Goal: Entertainment & Leisure: Consume media (video, audio)

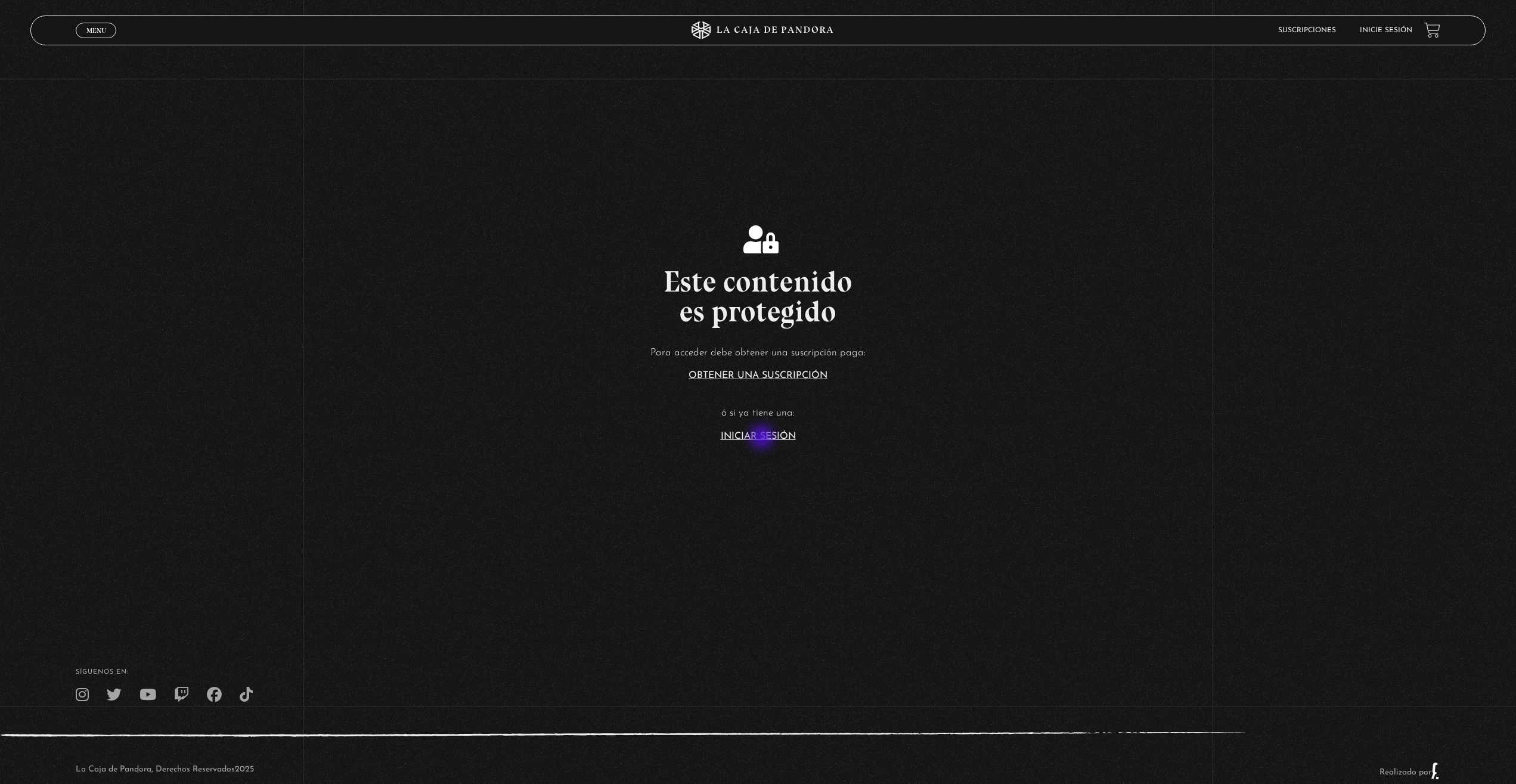
click at [763, 432] on link "Iniciar Sesión" at bounding box center [758, 437] width 75 height 10
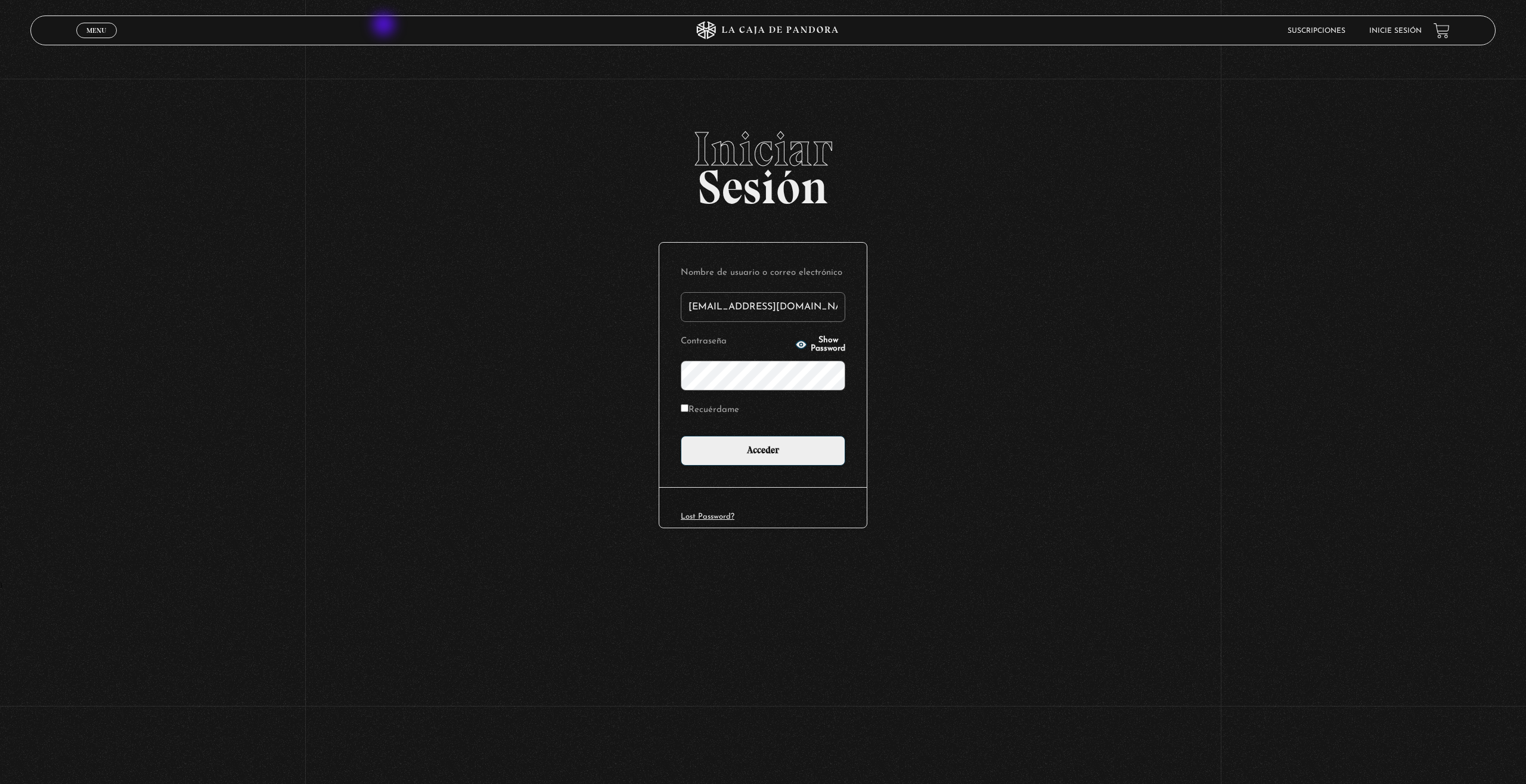
type input "iluminados444@gmail.com"
click at [766, 450] on input "Acceder" at bounding box center [763, 450] width 165 height 30
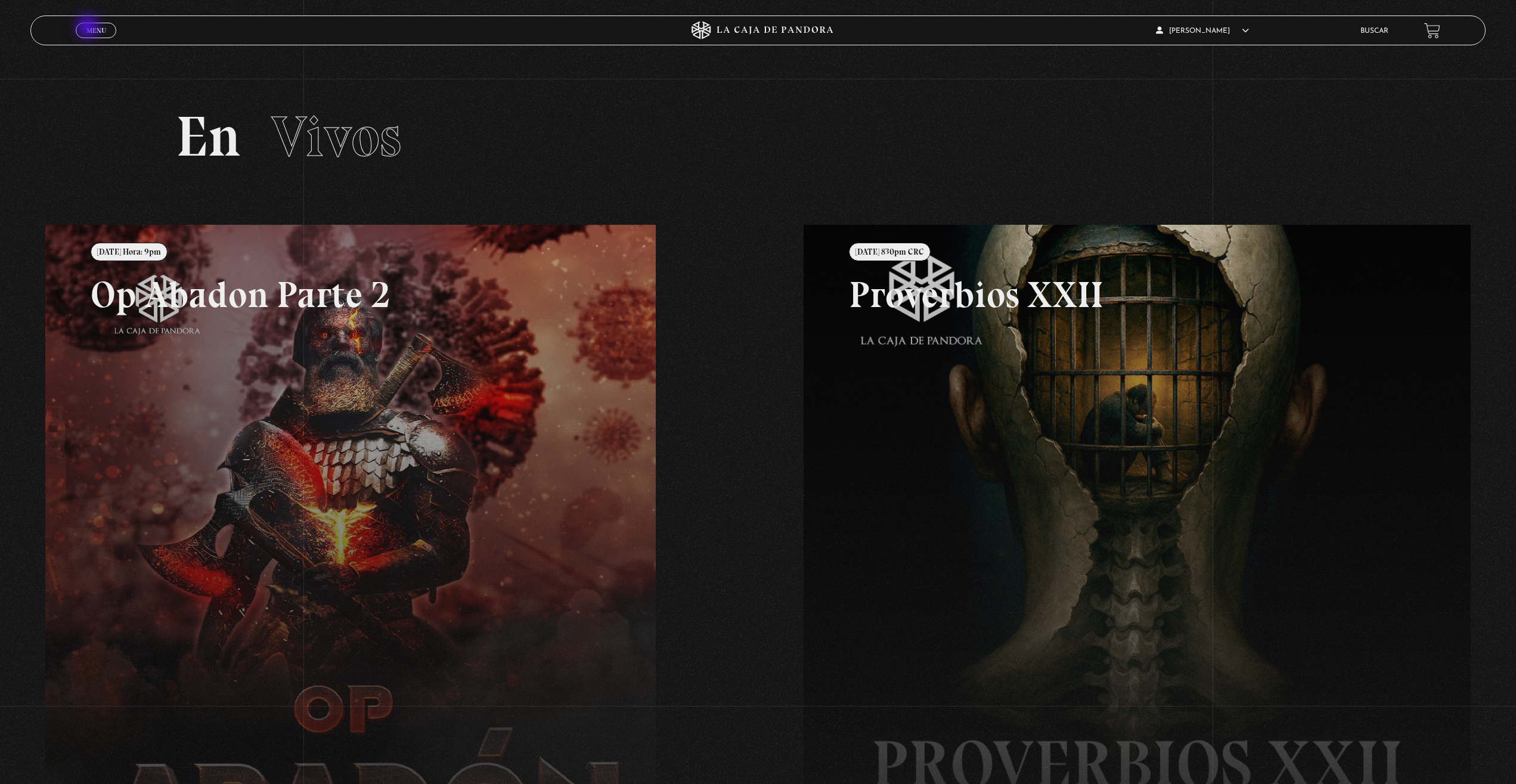
click at [89, 28] on span "Menu" at bounding box center [96, 30] width 19 height 7
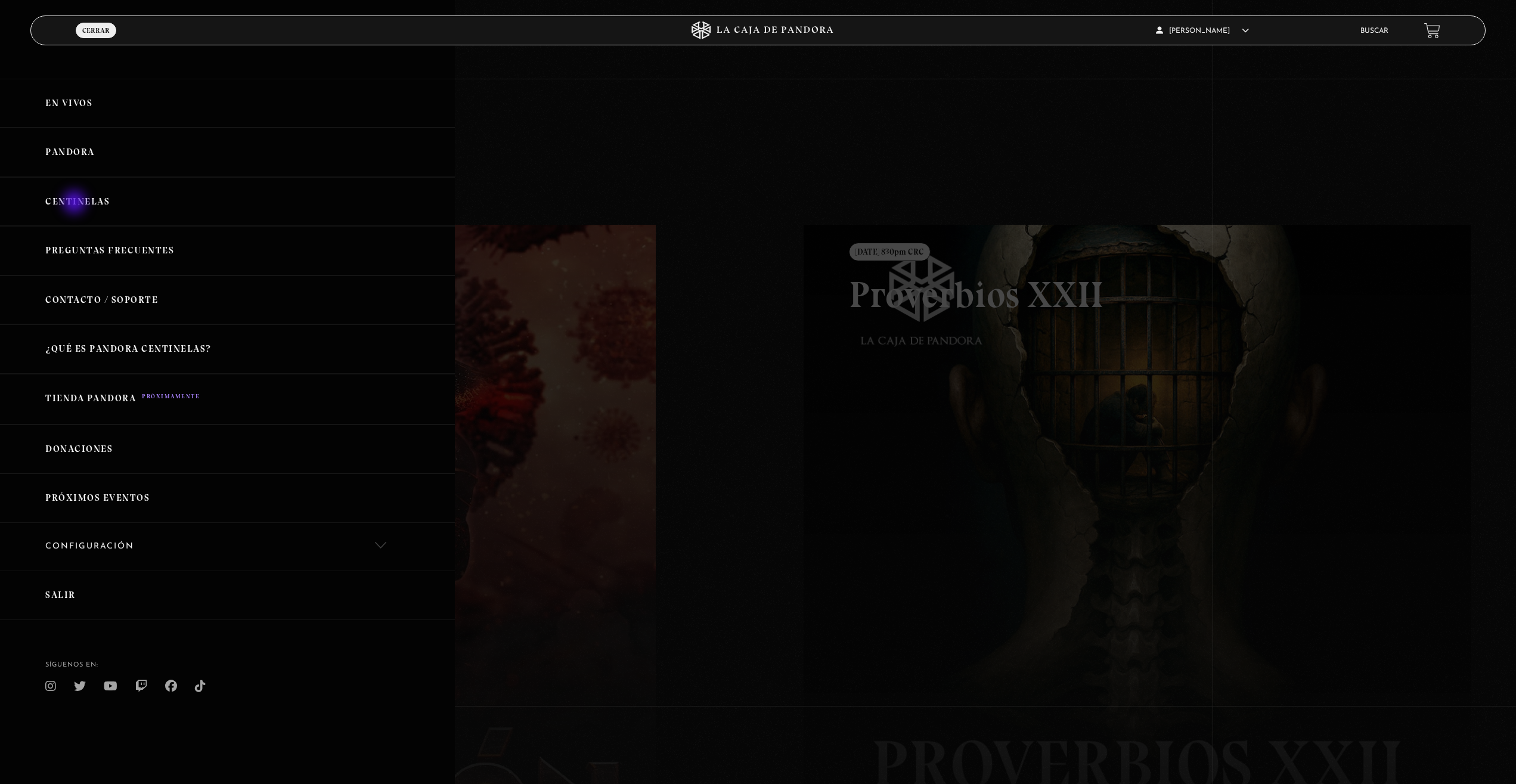
click at [75, 203] on link "Centinelas" at bounding box center [227, 202] width 455 height 49
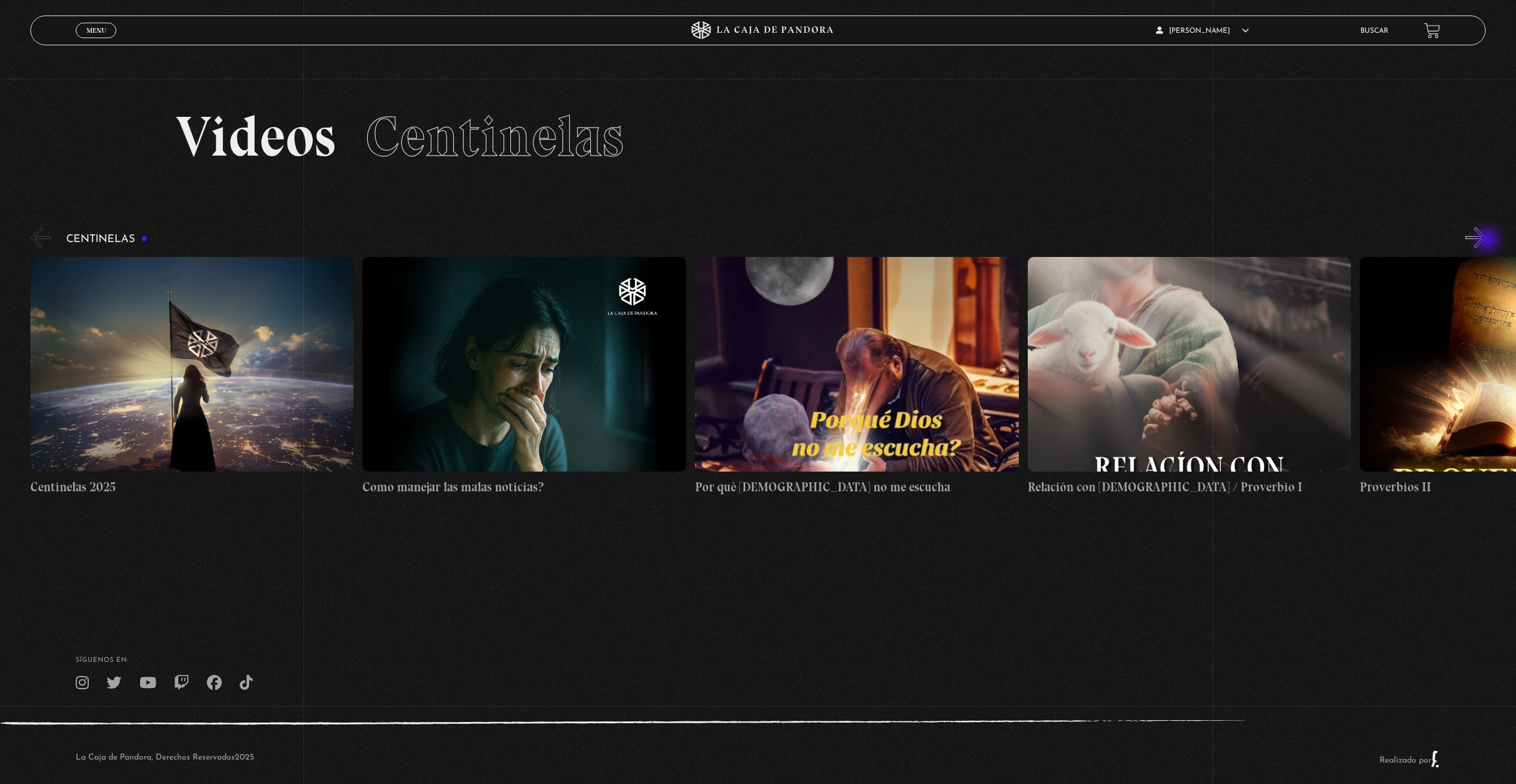
click at [1485, 238] on button "»" at bounding box center [1475, 237] width 21 height 21
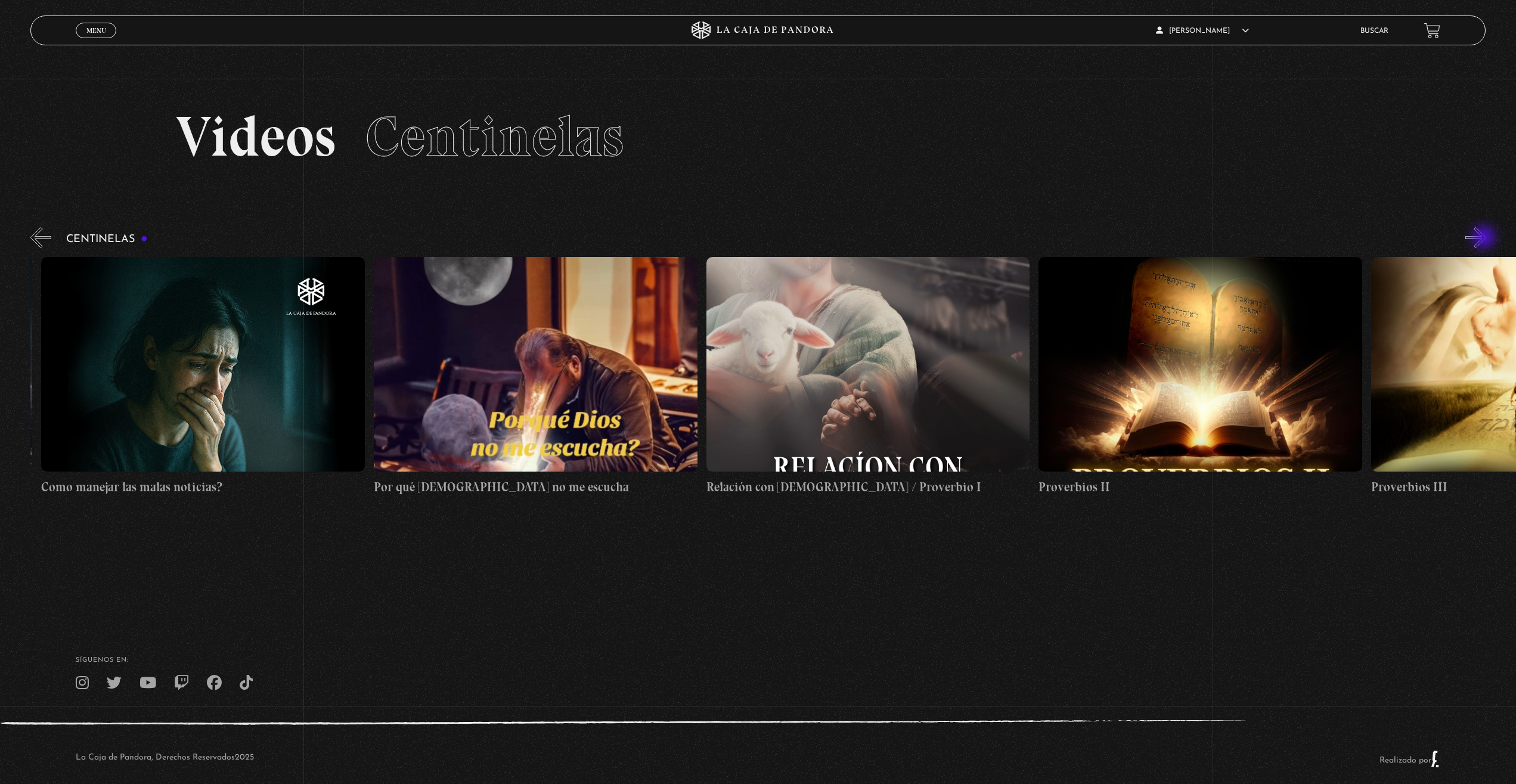
click at [1485, 238] on button "»" at bounding box center [1475, 237] width 21 height 21
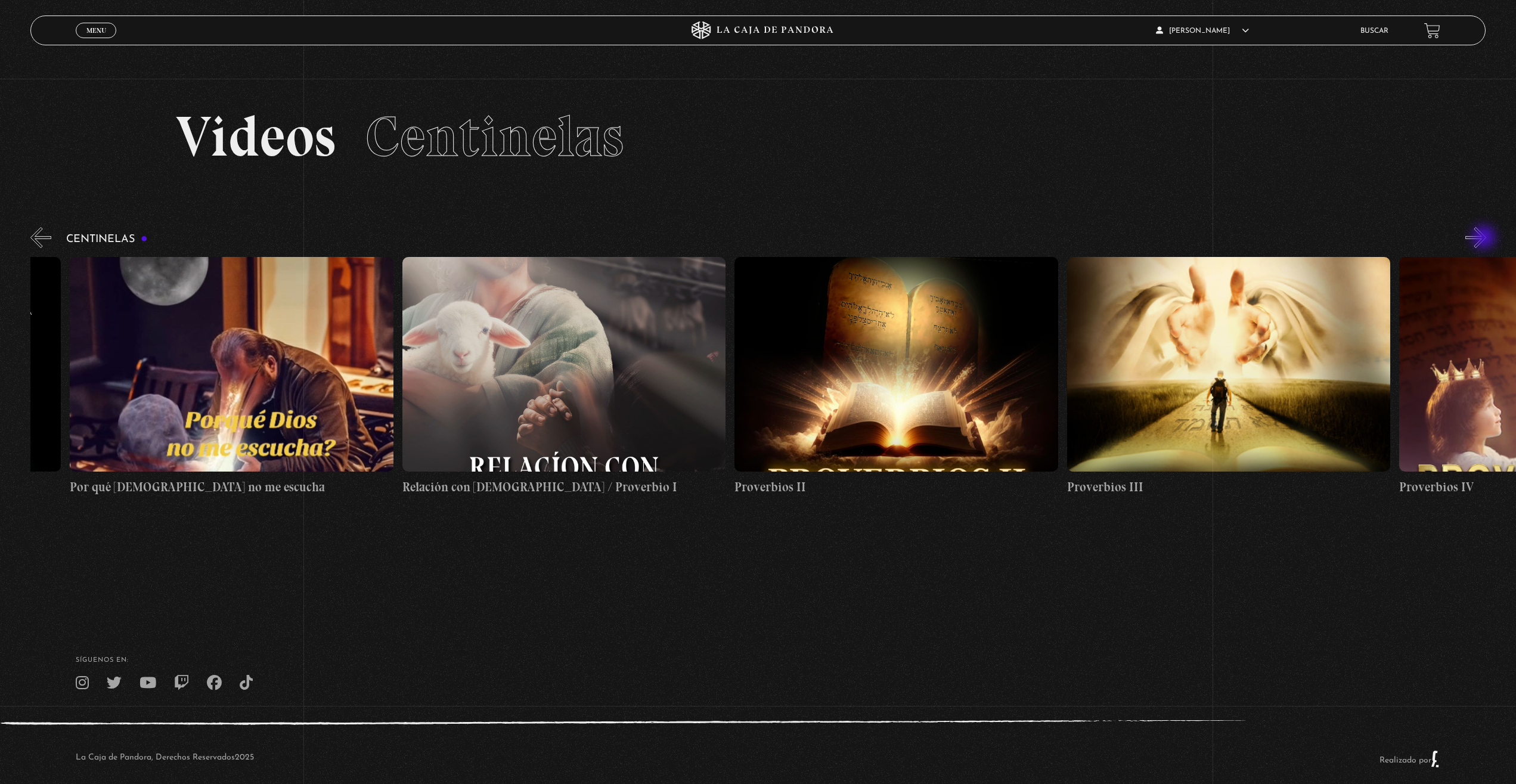
click at [1485, 238] on button "»" at bounding box center [1475, 237] width 21 height 21
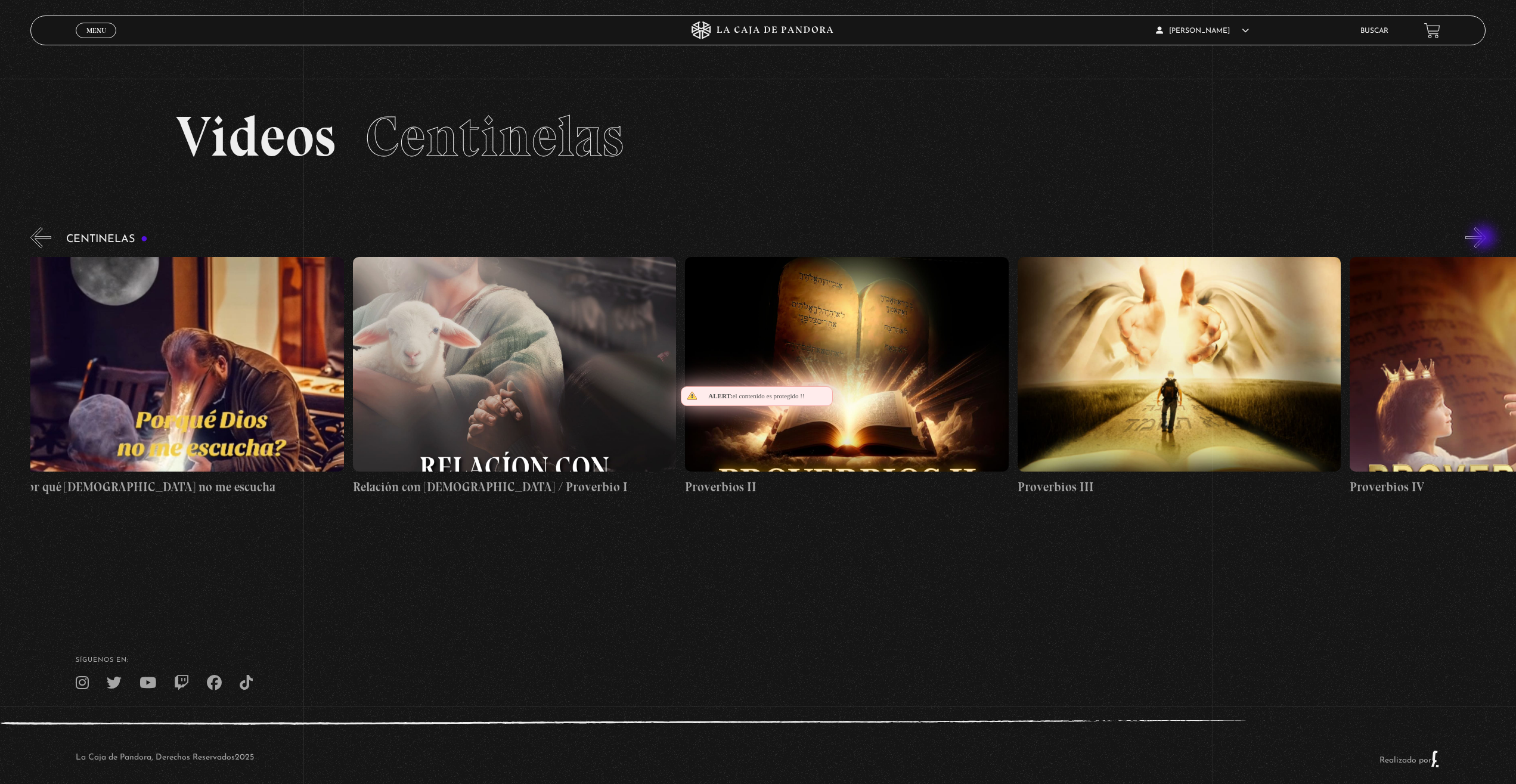
click at [1485, 238] on button "»" at bounding box center [1475, 237] width 21 height 21
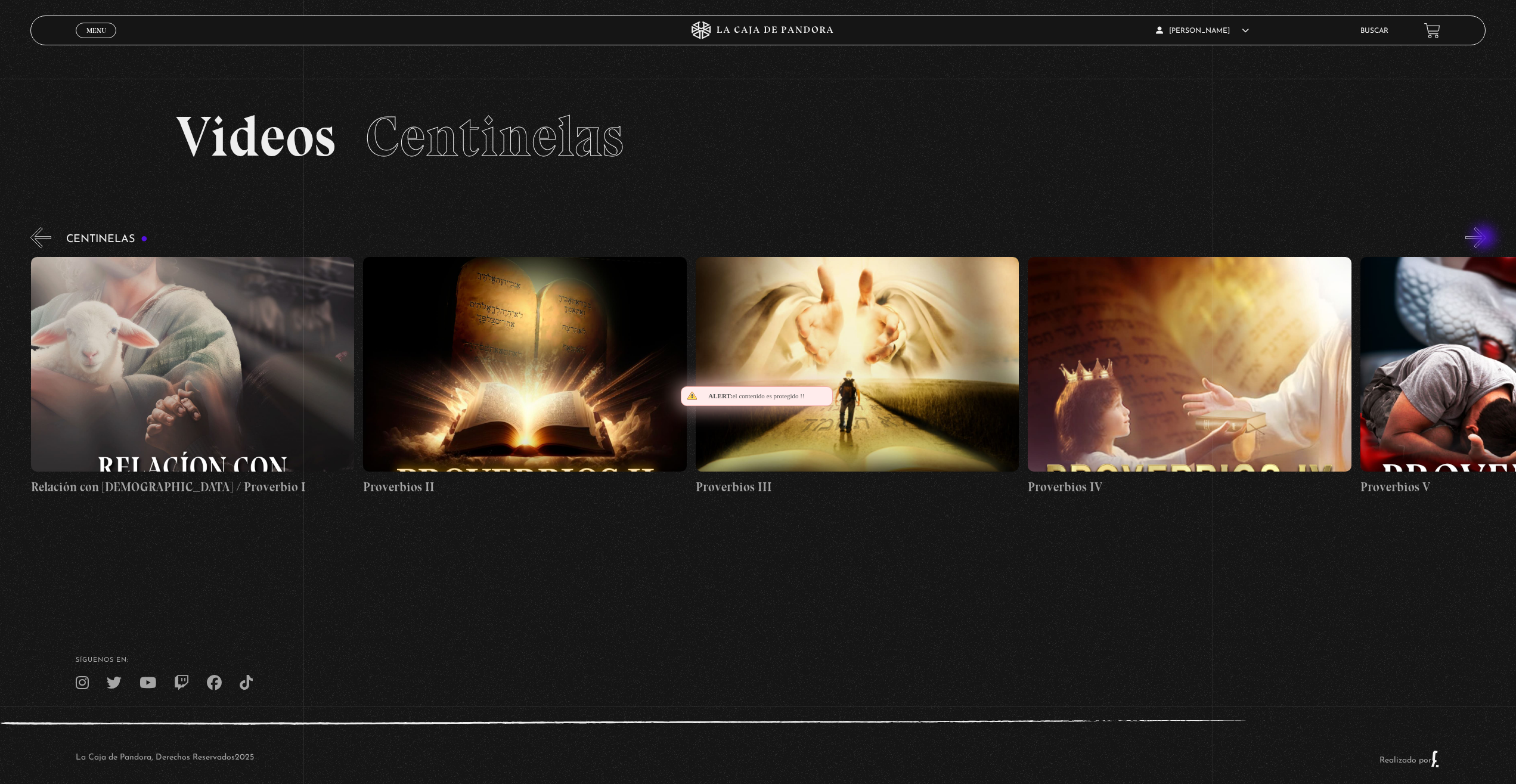
click at [1485, 238] on button "»" at bounding box center [1475, 237] width 21 height 21
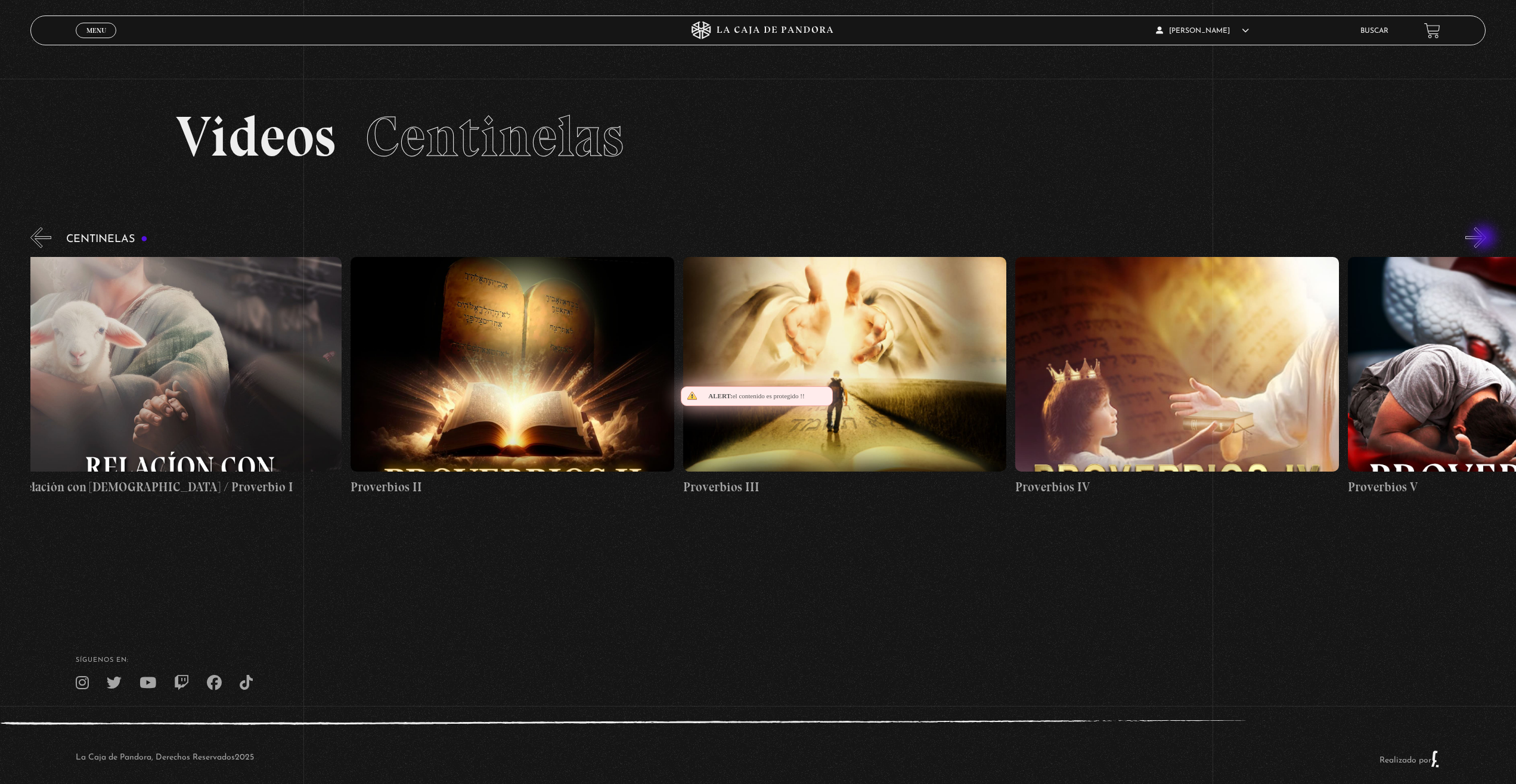
click at [1485, 238] on button "»" at bounding box center [1475, 237] width 21 height 21
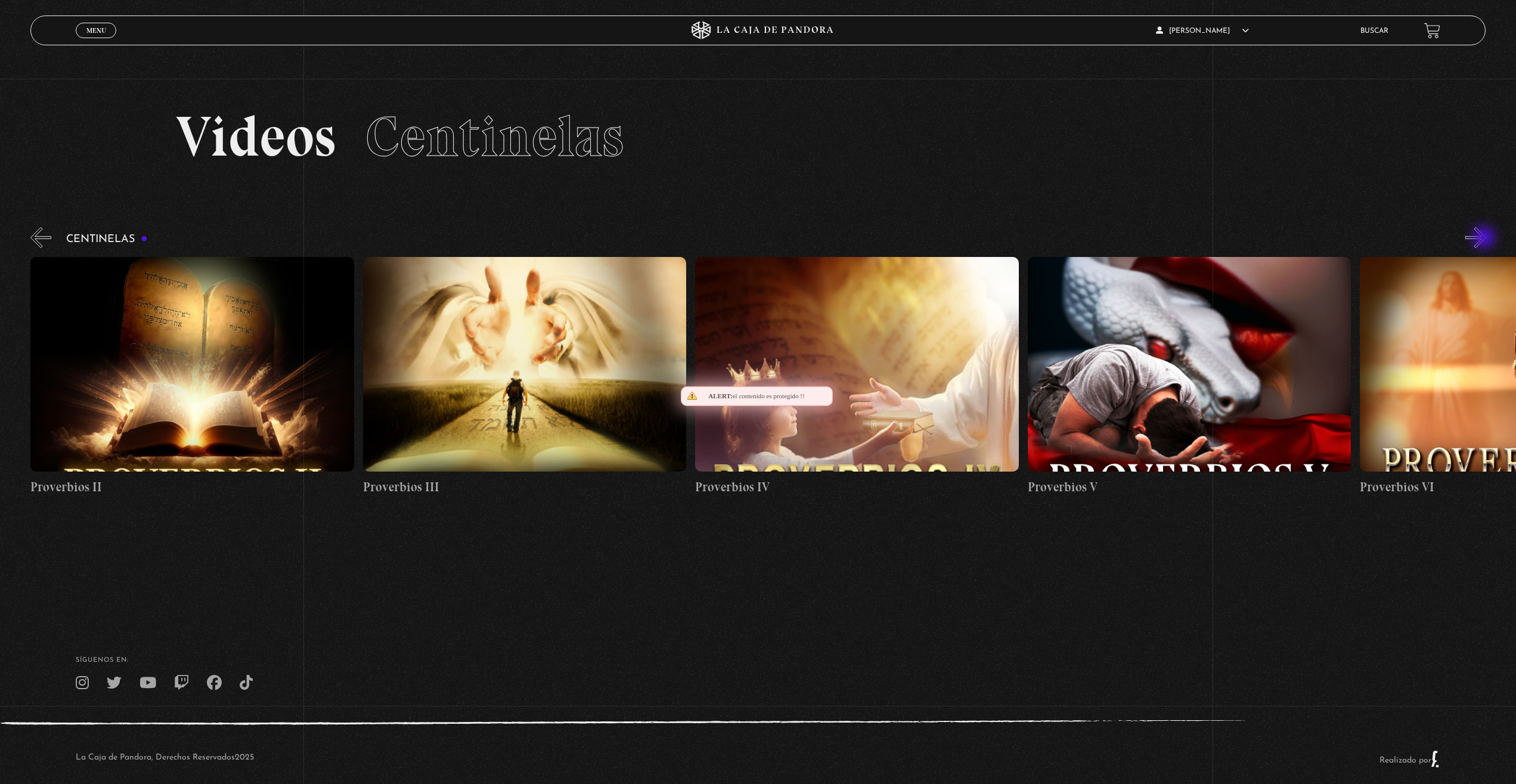
click at [1485, 238] on button "»" at bounding box center [1475, 237] width 21 height 21
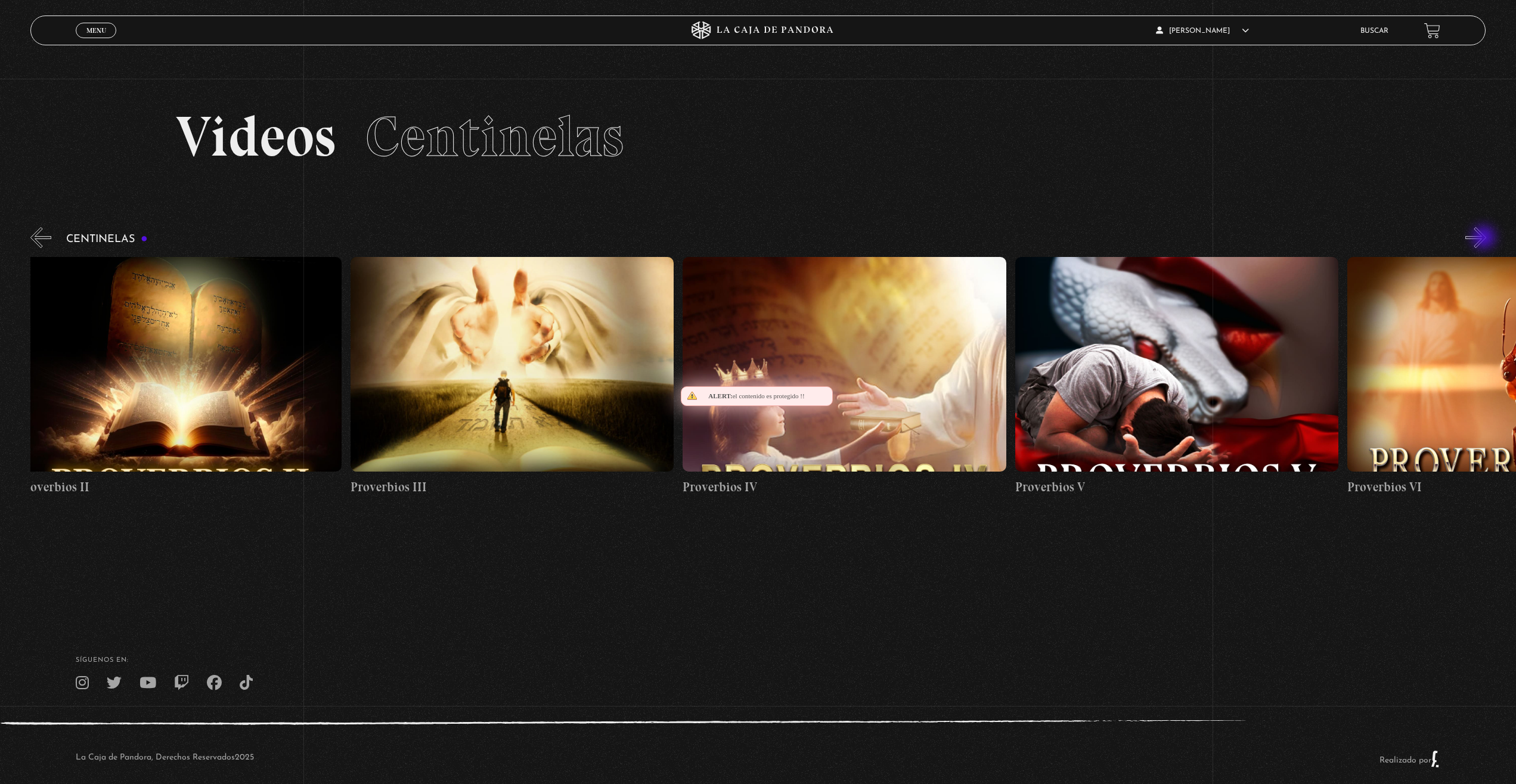
click at [1485, 238] on button "»" at bounding box center [1475, 237] width 21 height 21
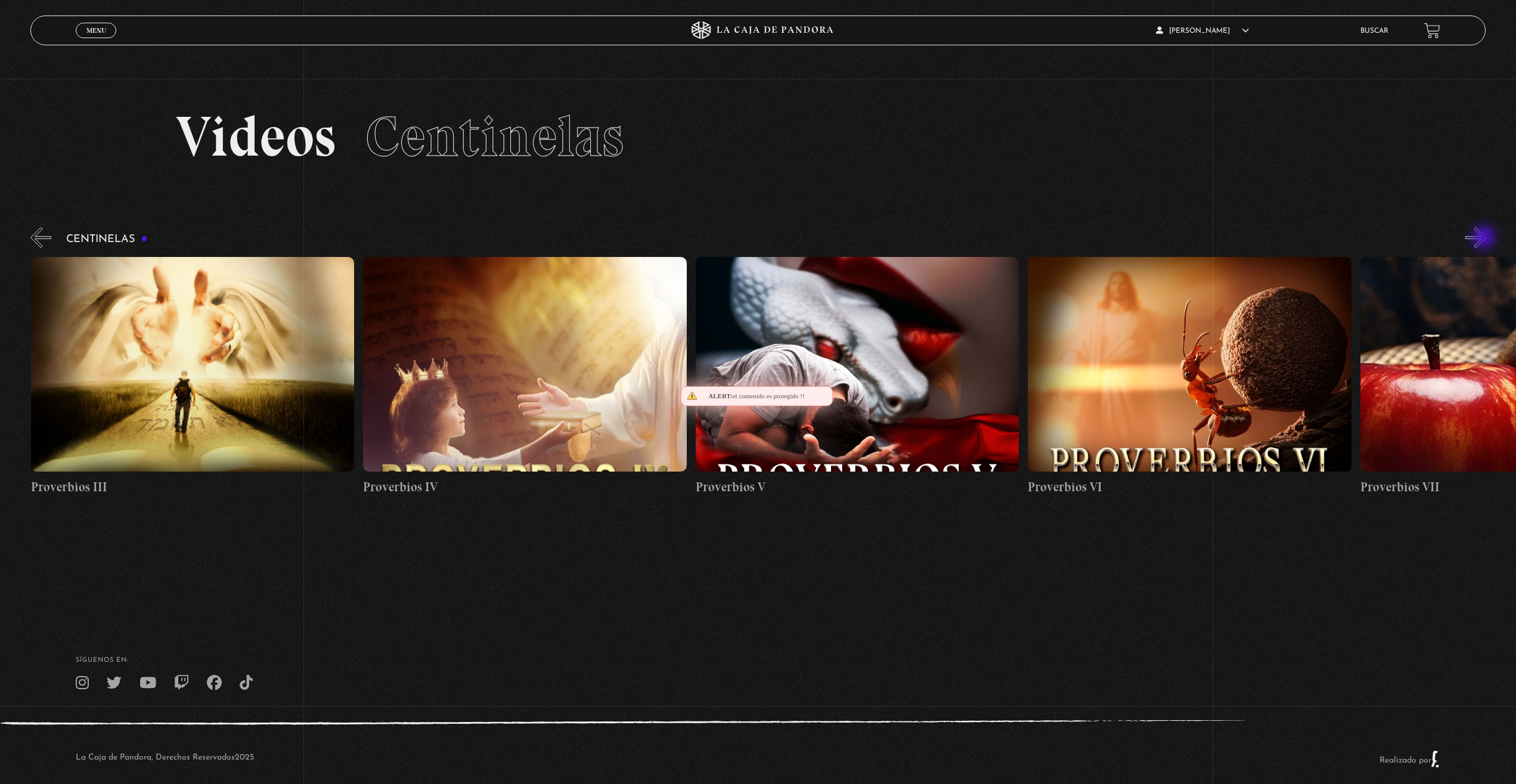
click at [1485, 238] on button "»" at bounding box center [1475, 237] width 21 height 21
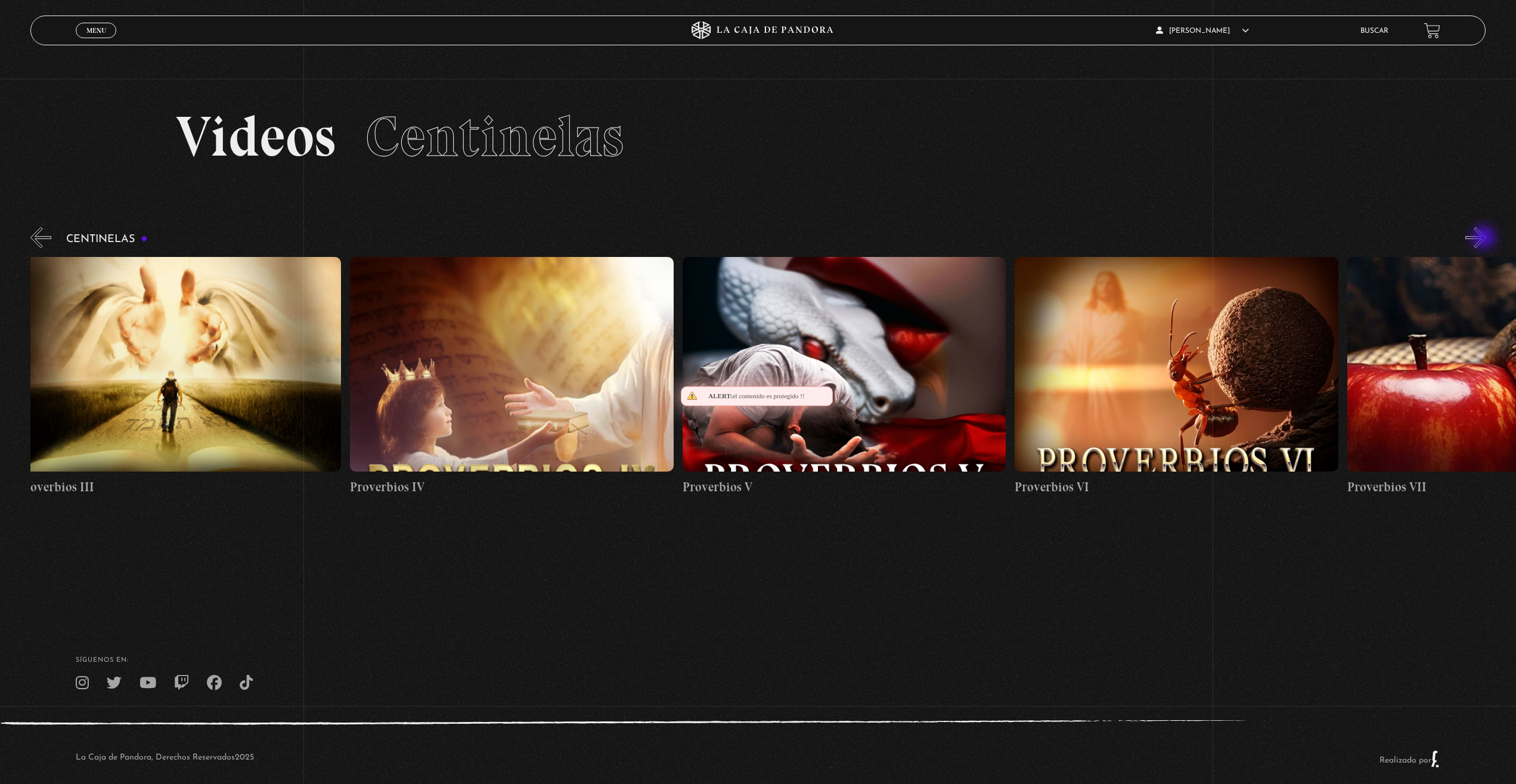
click at [1485, 238] on button "»" at bounding box center [1475, 237] width 21 height 21
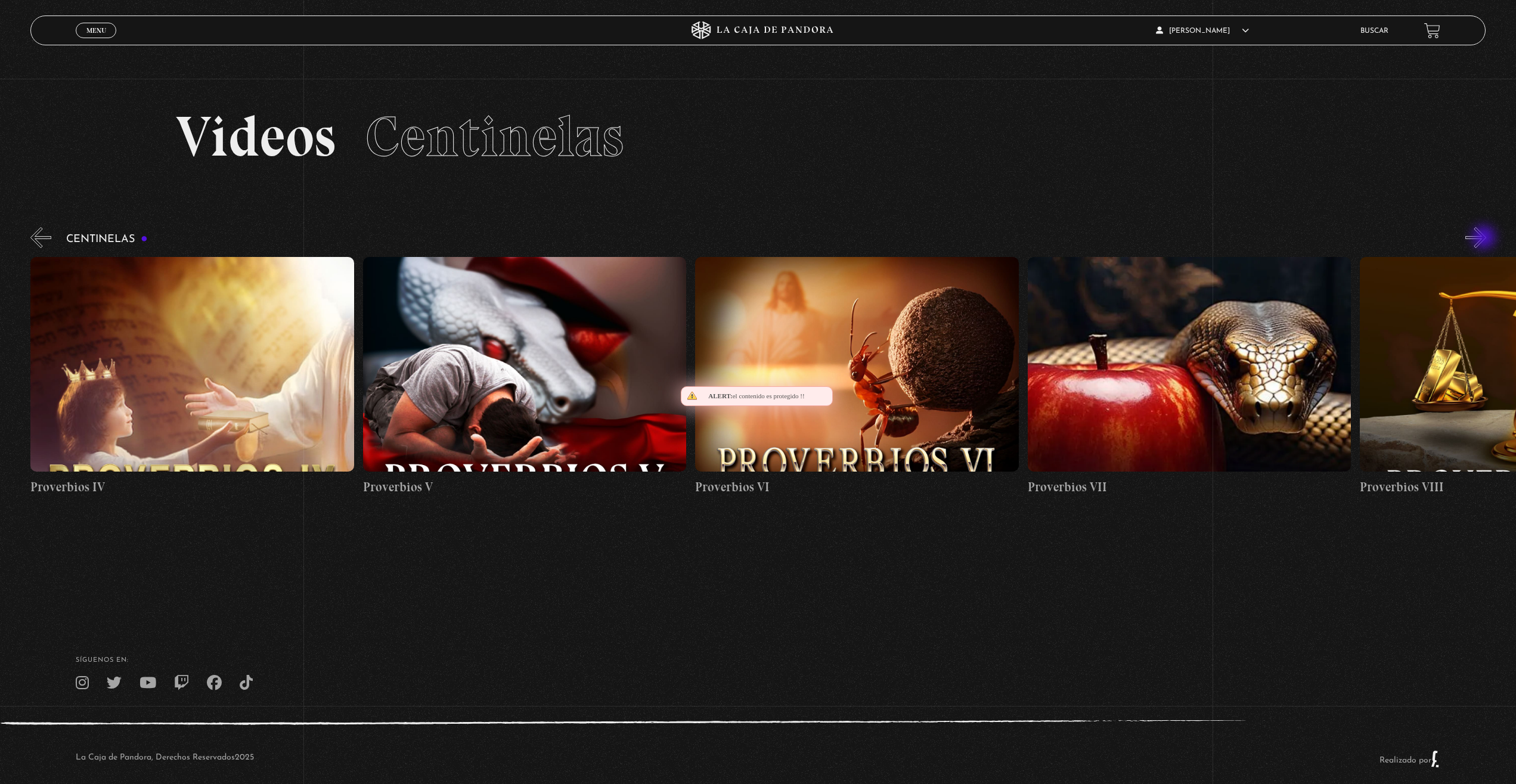
click at [1485, 238] on button "»" at bounding box center [1475, 237] width 21 height 21
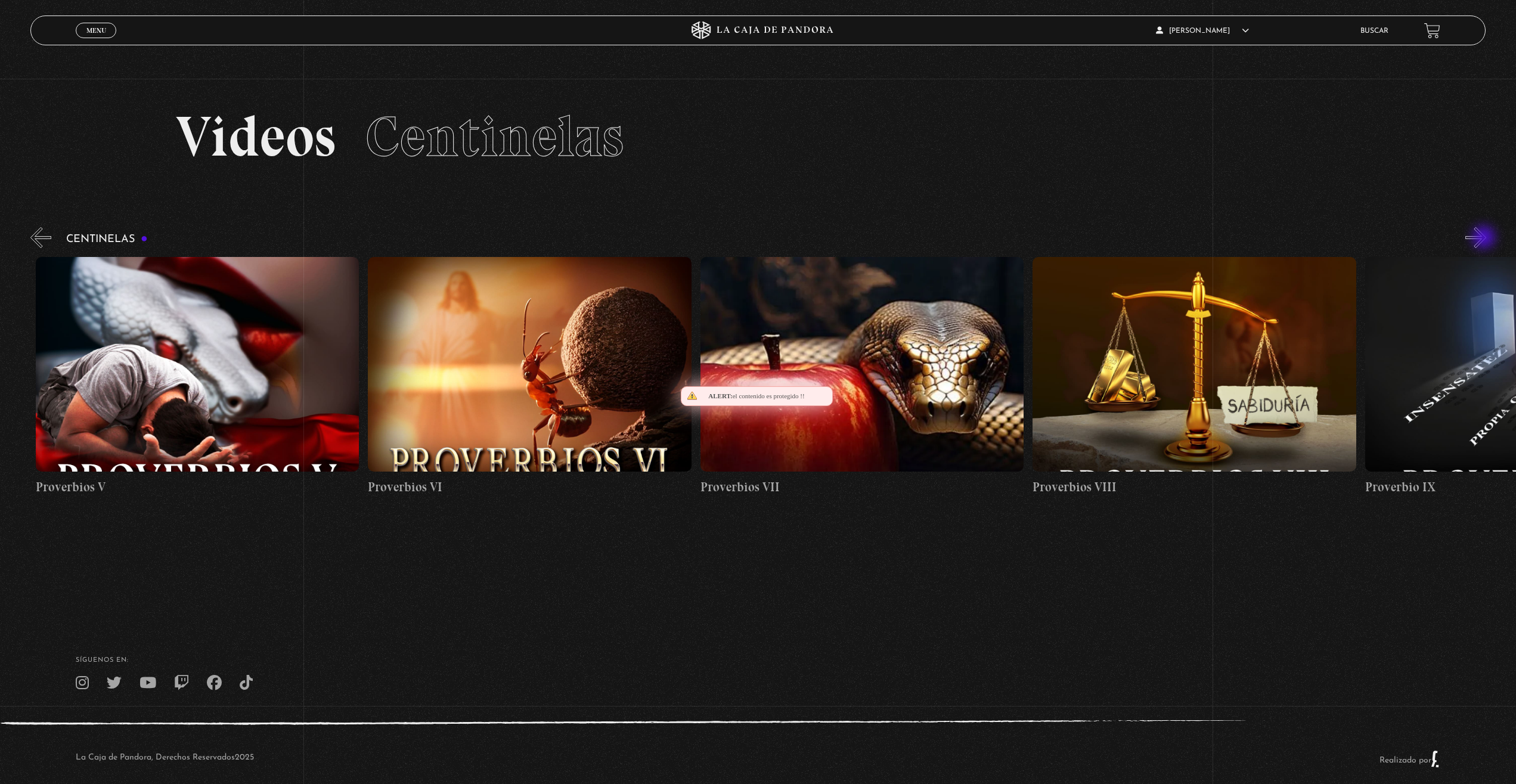
click at [1485, 238] on button "»" at bounding box center [1475, 237] width 21 height 21
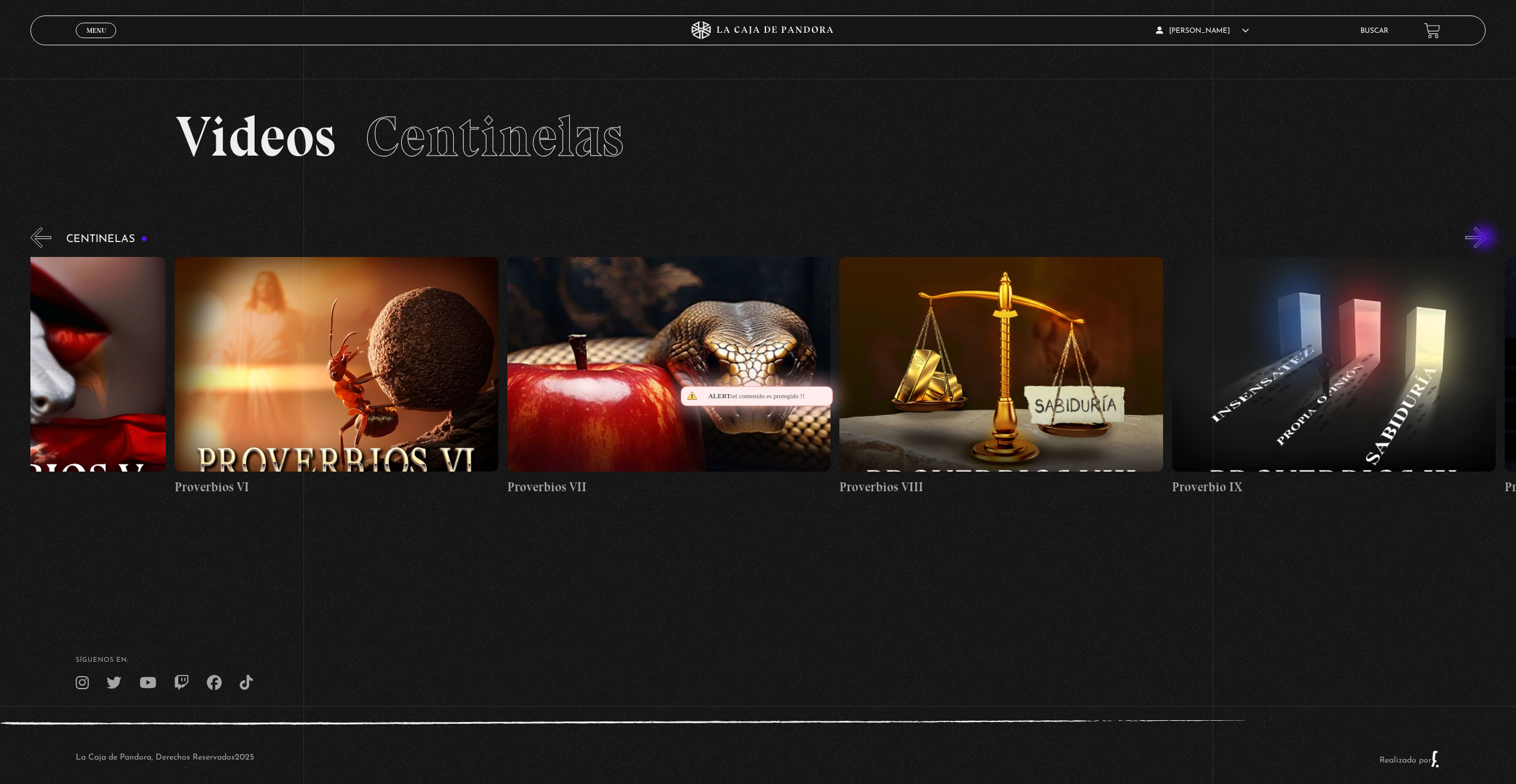
click at [1485, 238] on button "»" at bounding box center [1475, 237] width 21 height 21
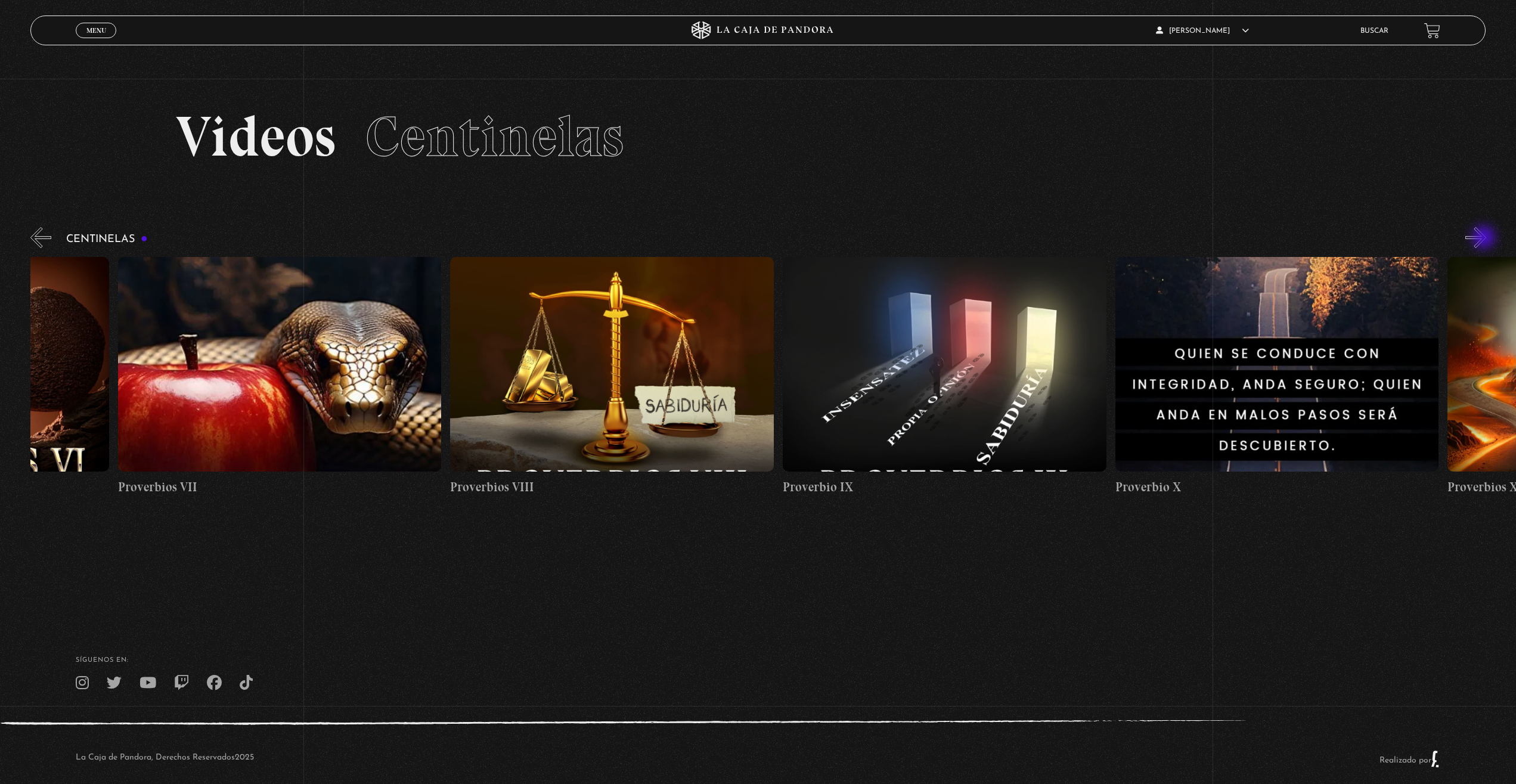
click at [1485, 238] on button "»" at bounding box center [1475, 237] width 21 height 21
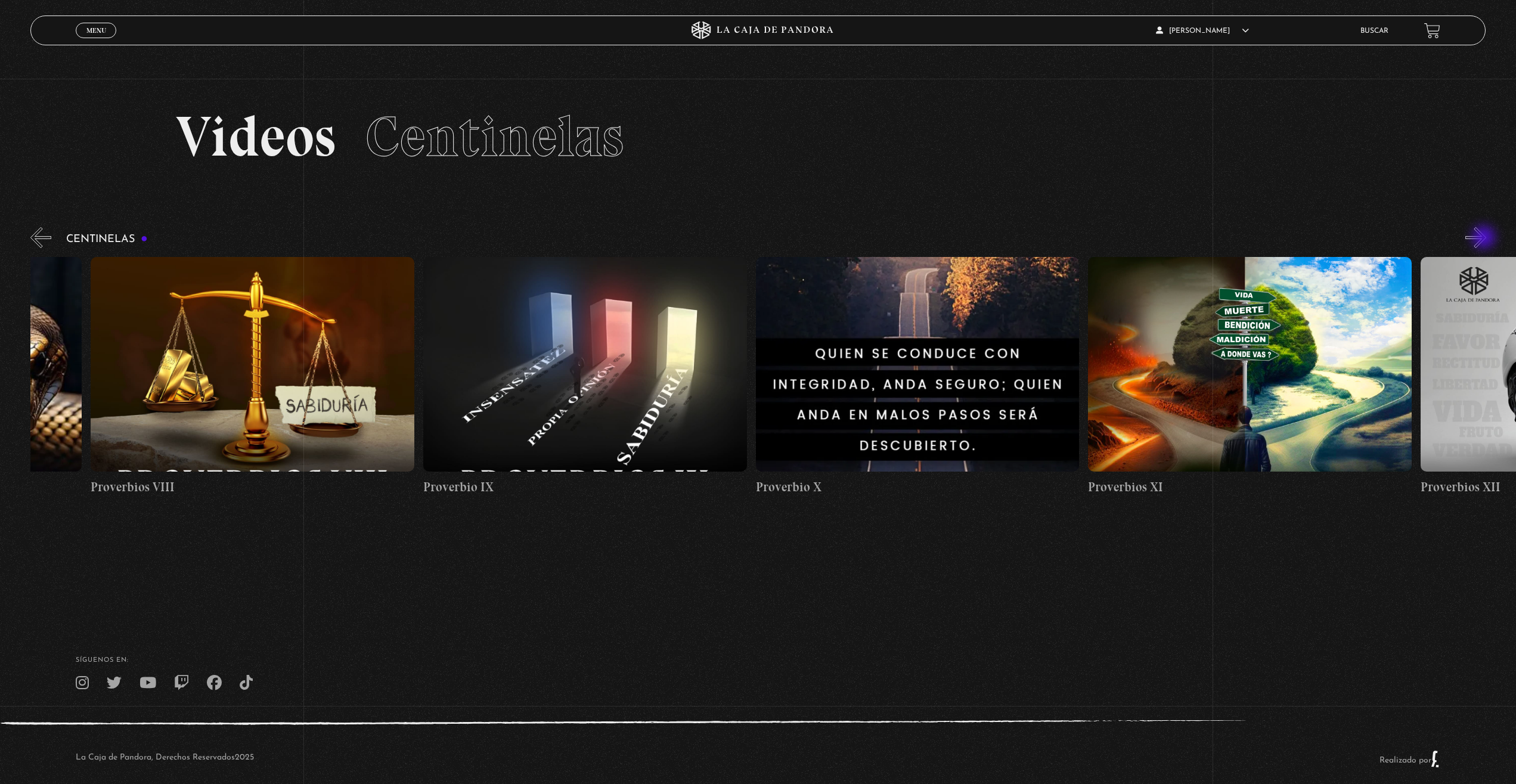
click at [1485, 238] on button "»" at bounding box center [1475, 237] width 21 height 21
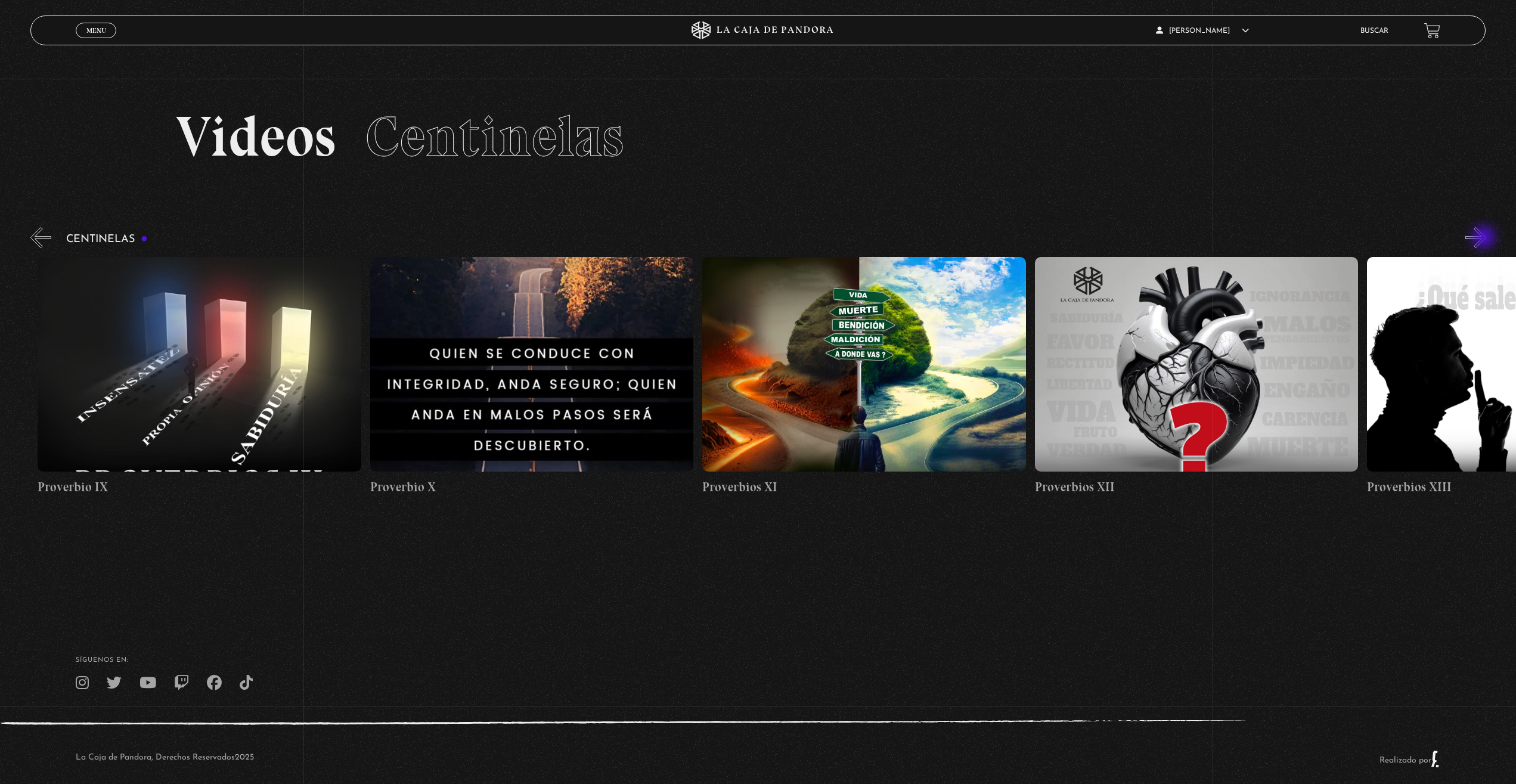
click at [1485, 238] on button "»" at bounding box center [1475, 237] width 21 height 21
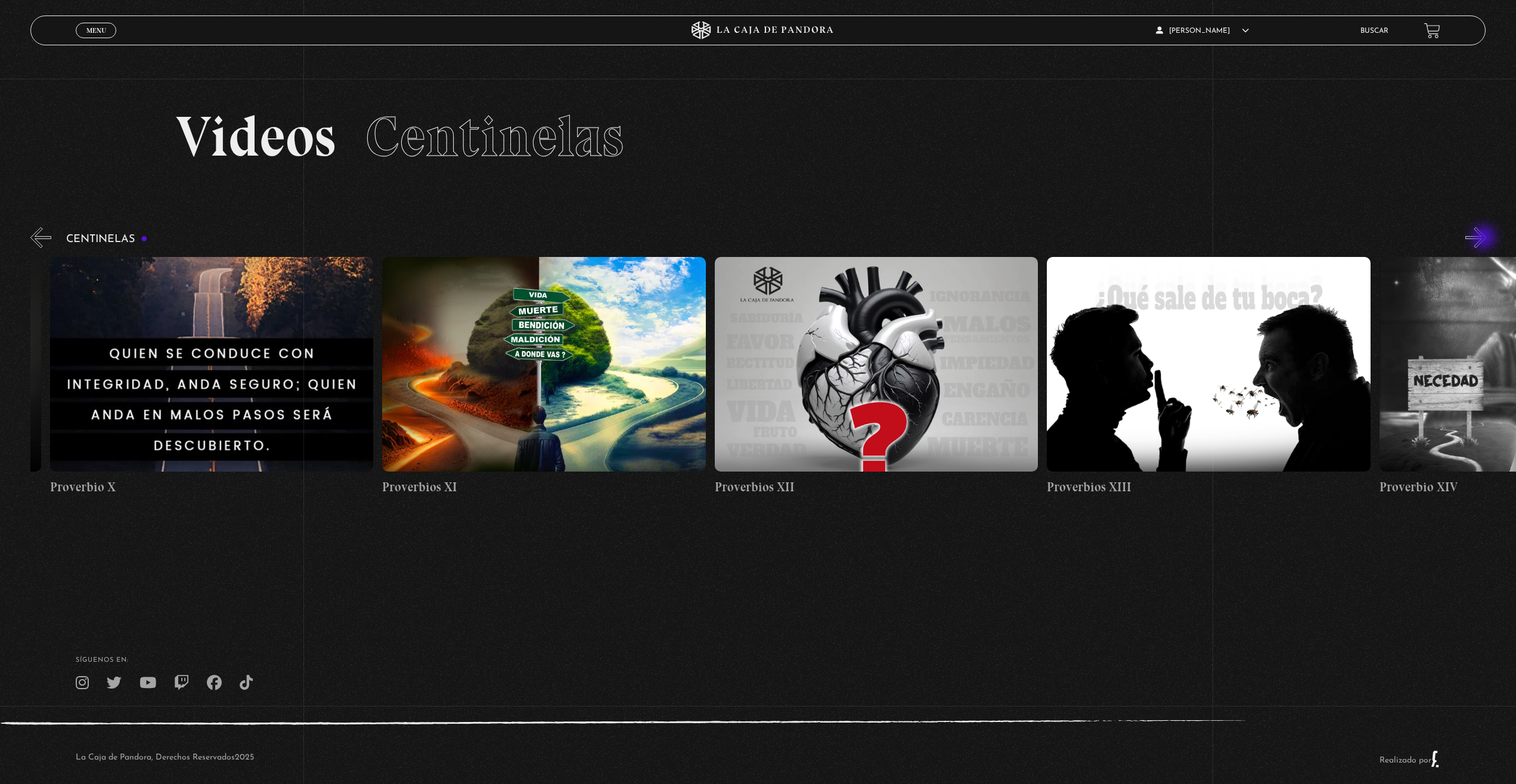
click at [1485, 238] on button "»" at bounding box center [1475, 237] width 21 height 21
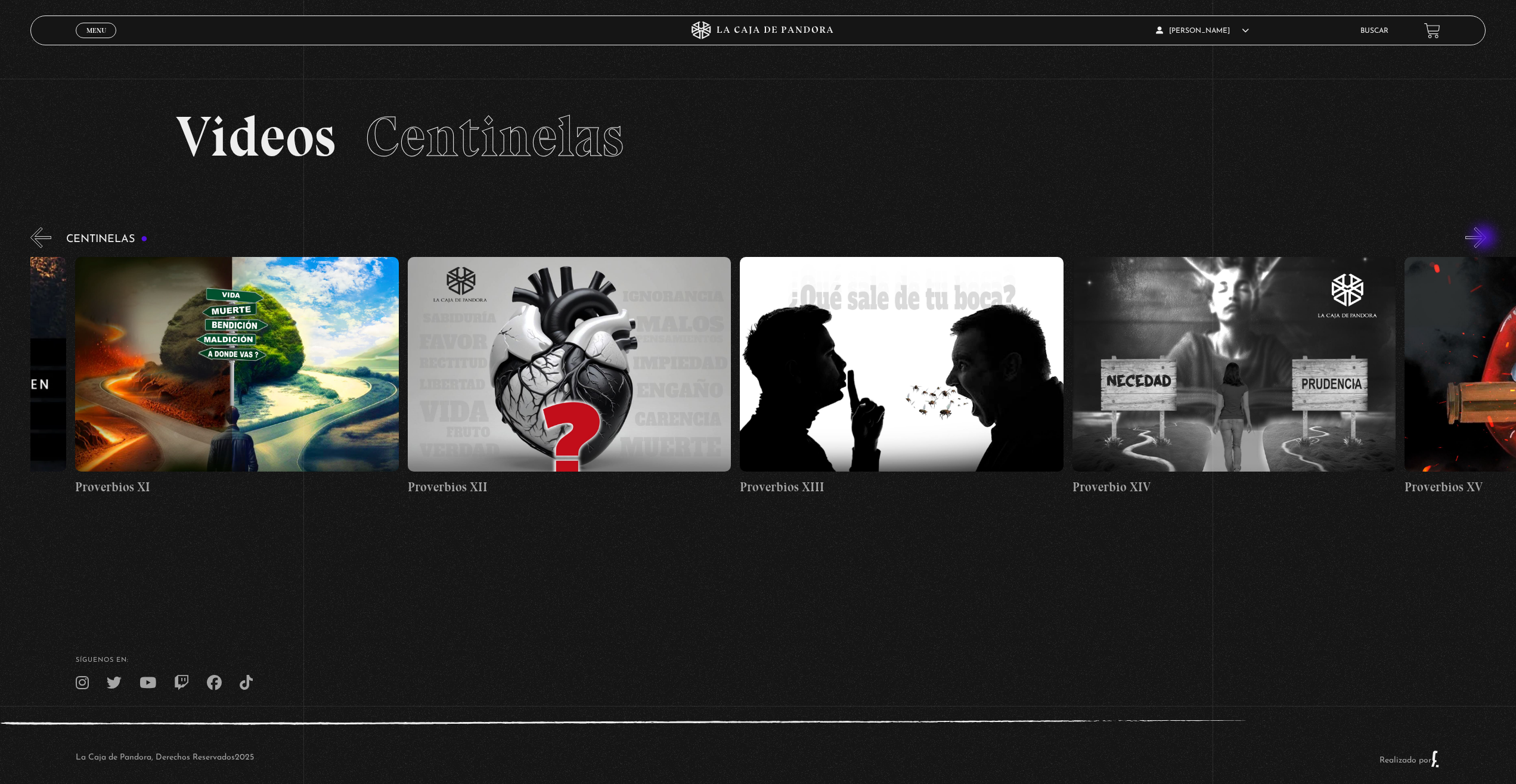
click at [1485, 240] on button "»" at bounding box center [1475, 237] width 21 height 21
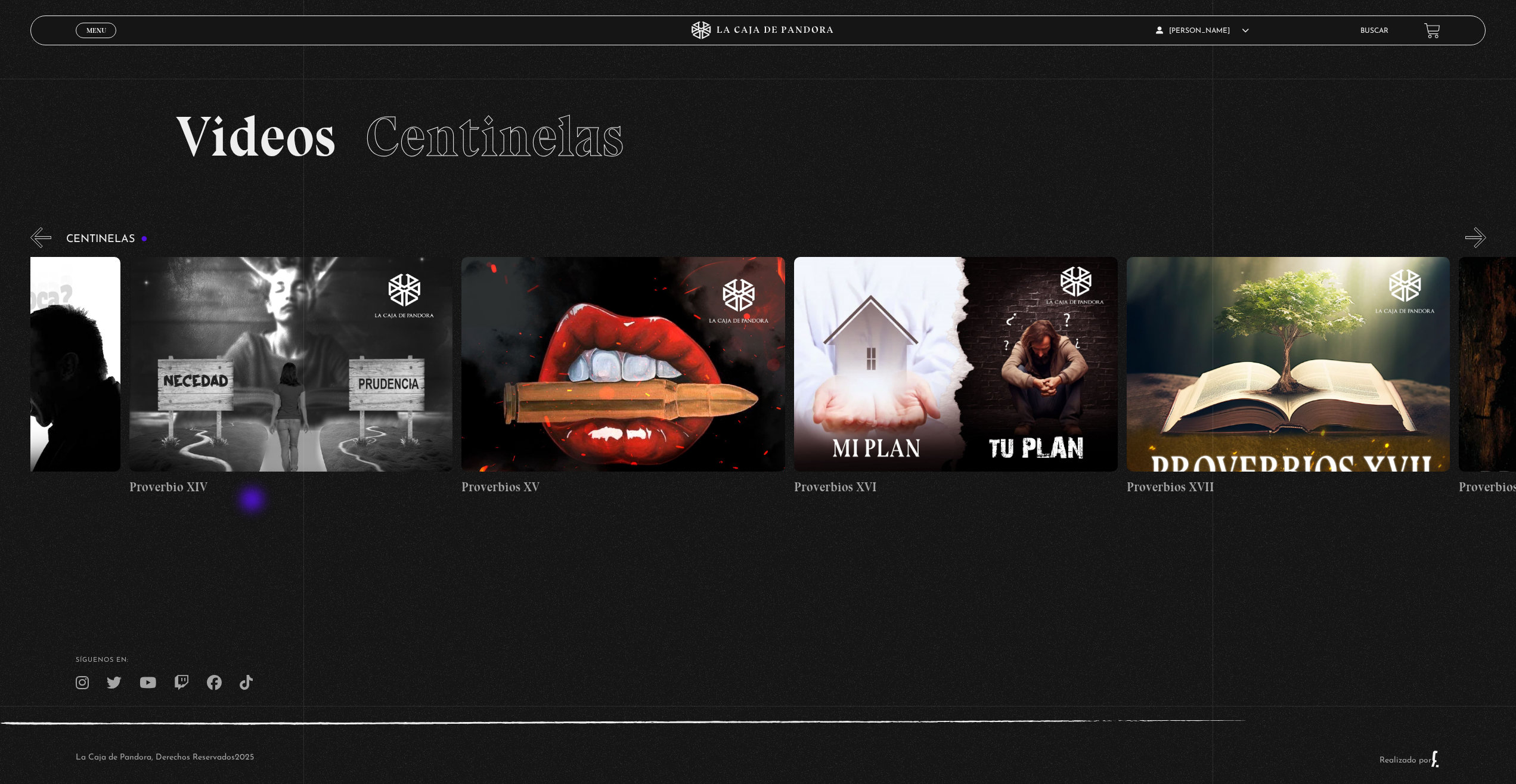
scroll to position [0, 4653]
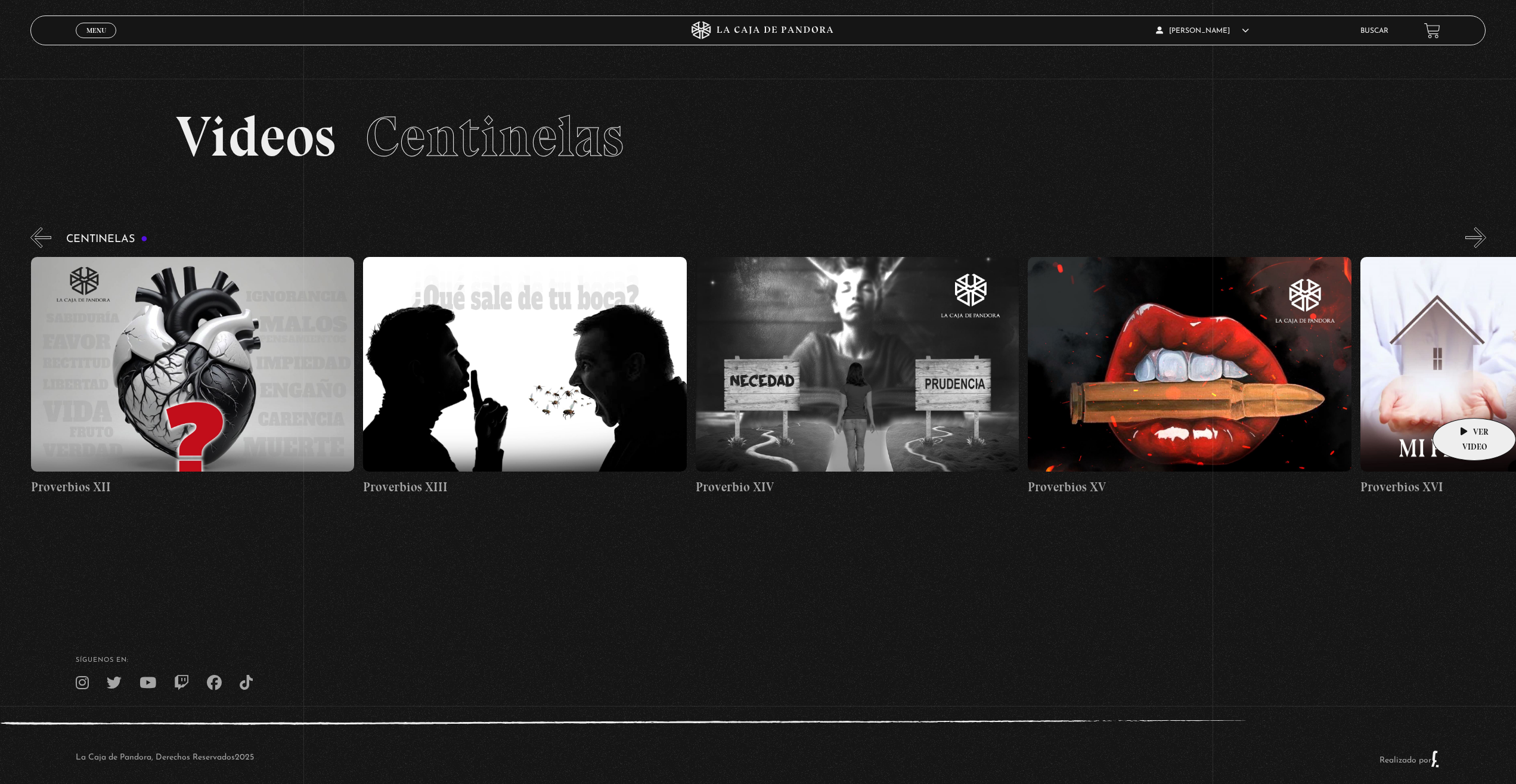
click at [1463, 400] on figure at bounding box center [1522, 364] width 324 height 215
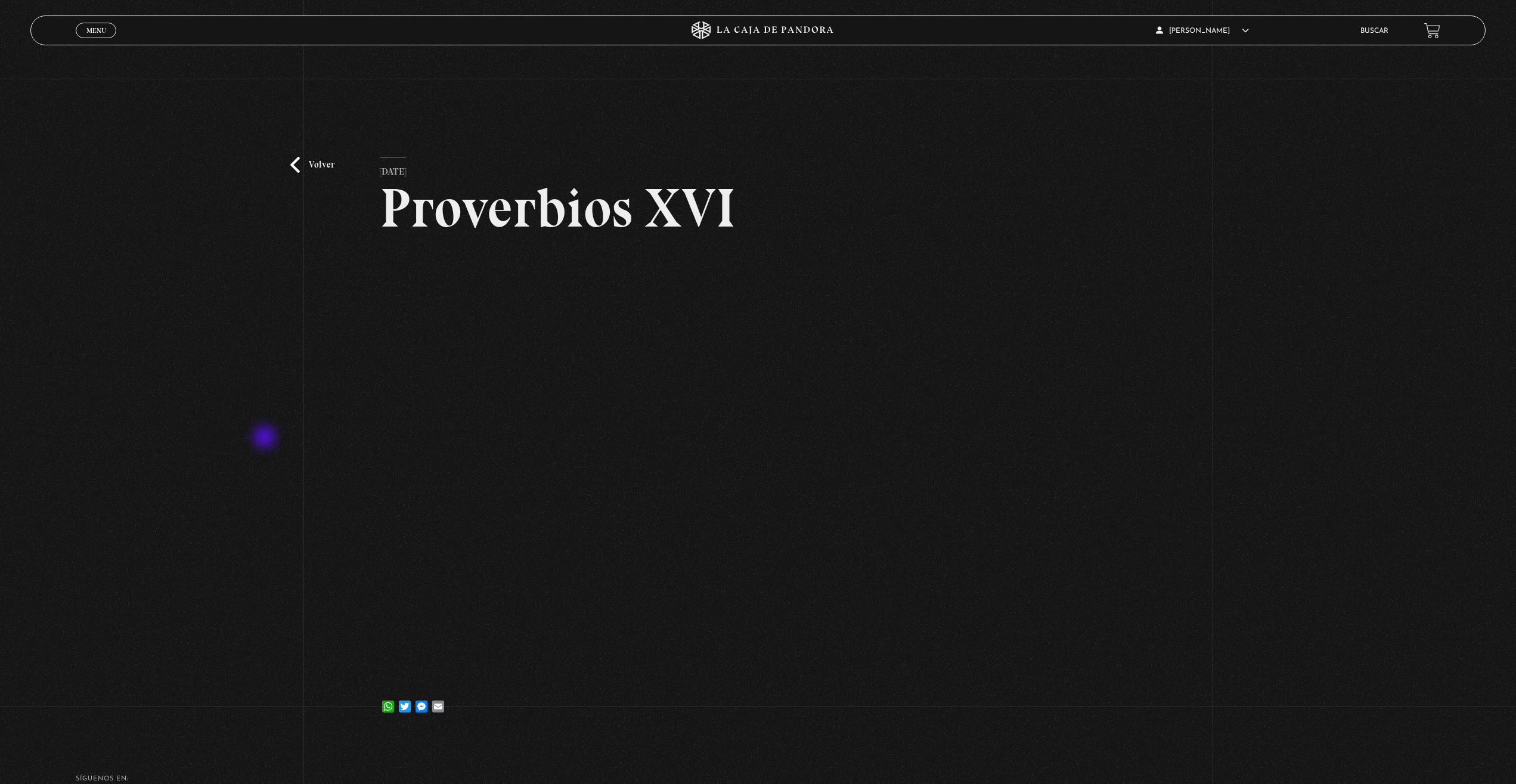
click at [265, 439] on div "Volver 17 diciembre, 2024 Proverbios XVI WhatsApp Twitter Messenger Email" at bounding box center [758, 406] width 1516 height 655
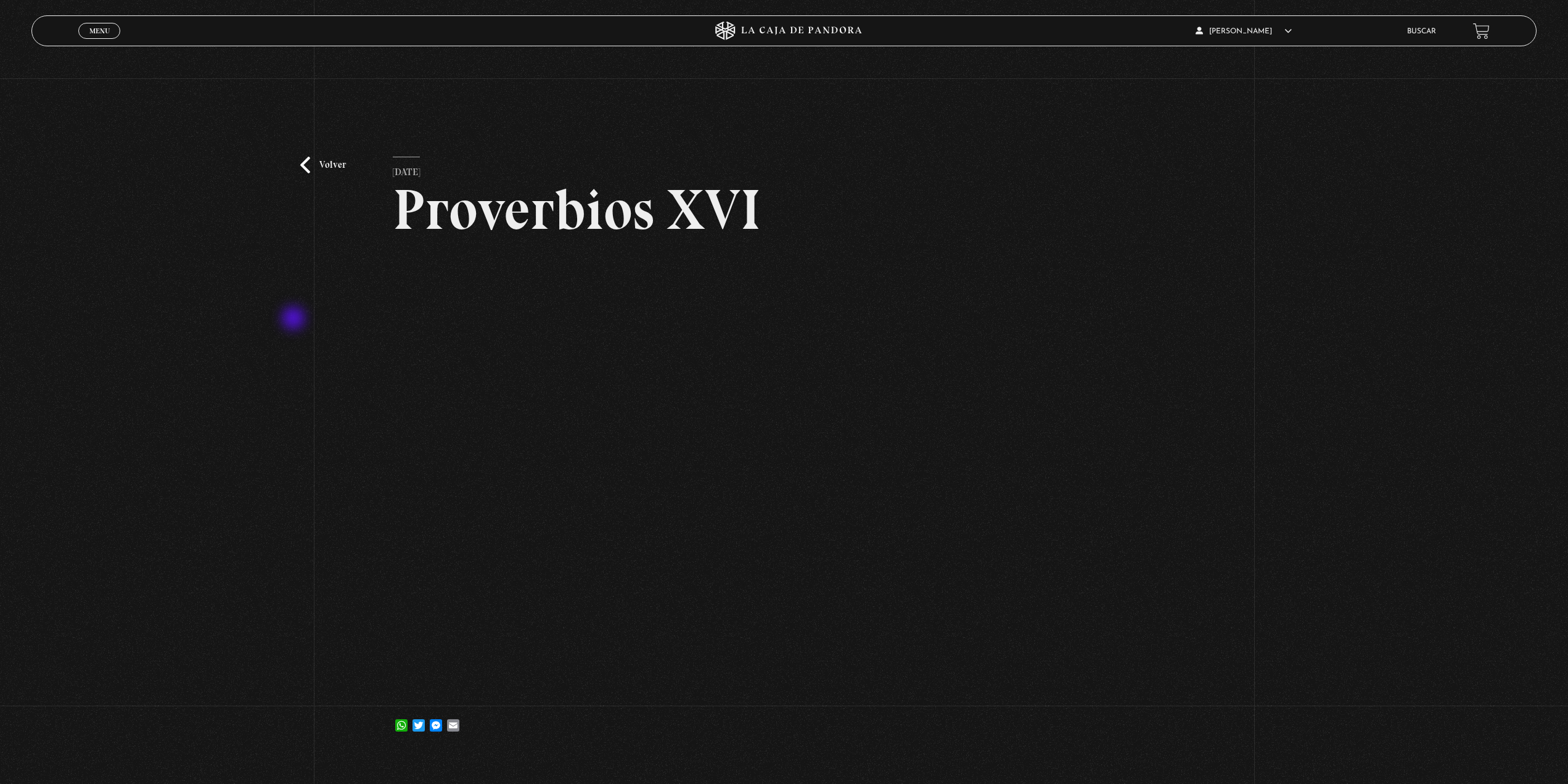
click at [295, 346] on div "Volver 17 diciembre, 2024 Proverbios XVI WhatsApp Twitter Messenger Email" at bounding box center [784, 416] width 1568 height 676
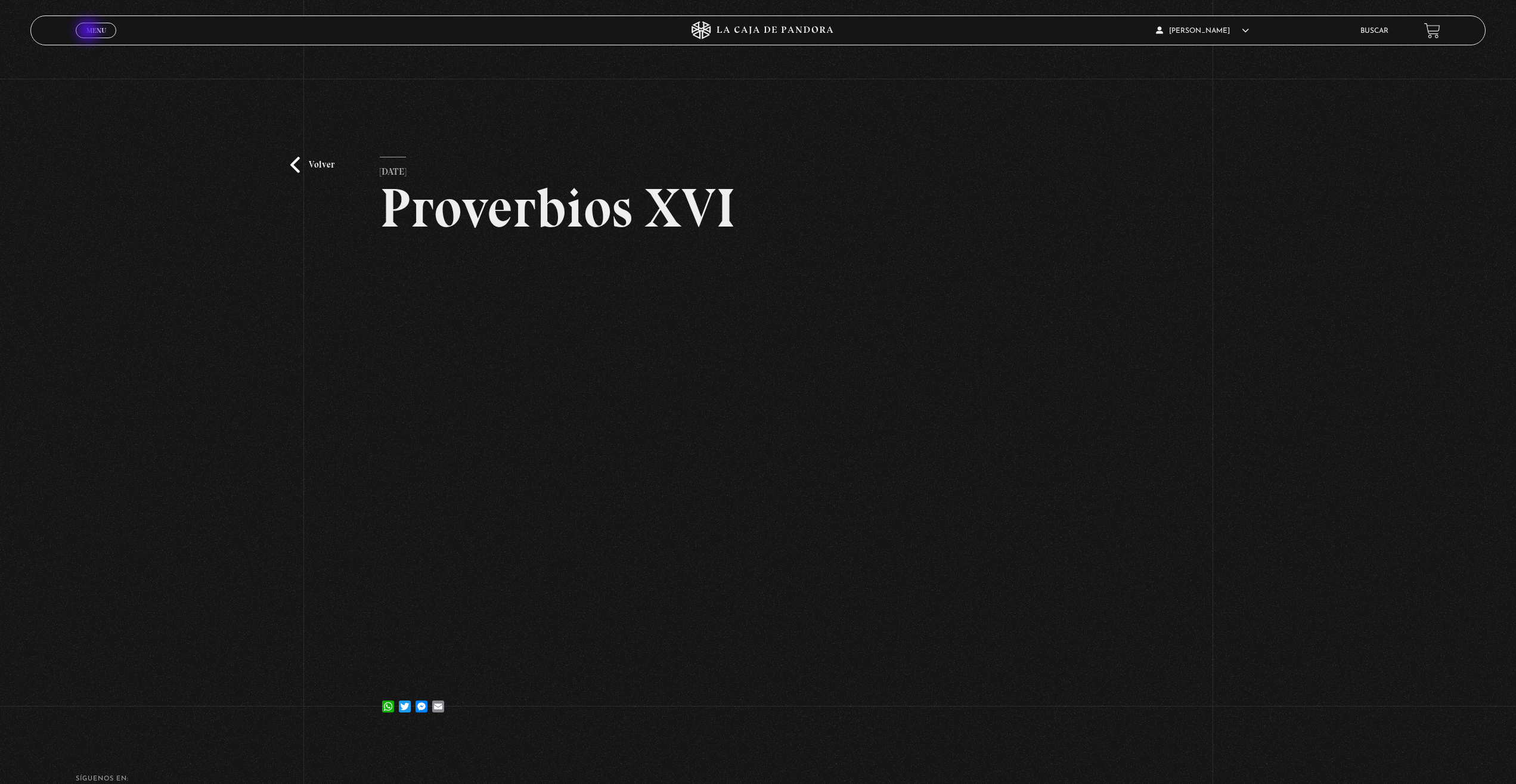
click at [91, 32] on span "Menu" at bounding box center [96, 30] width 19 height 7
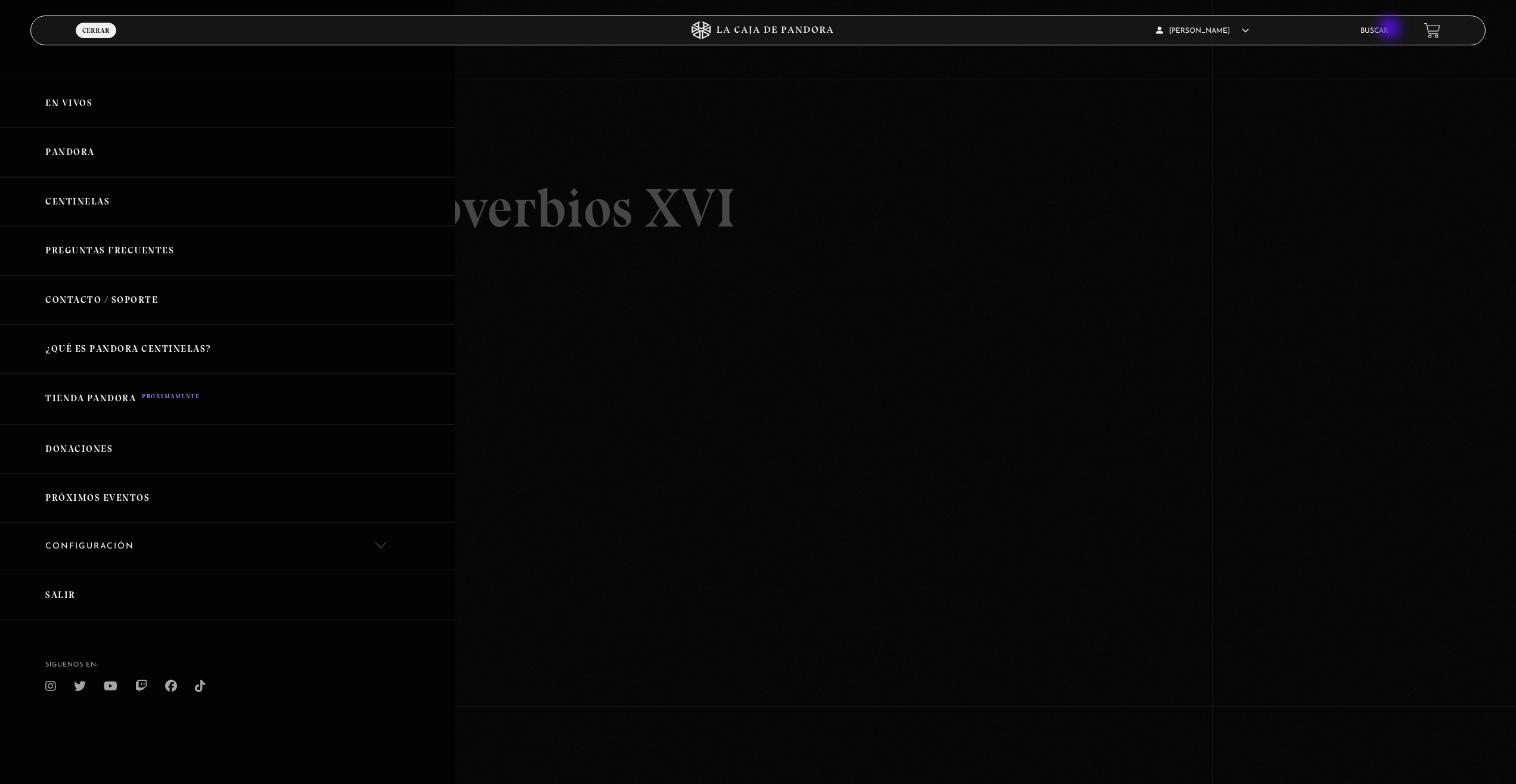
click at [1389, 29] on link "Buscar" at bounding box center [1374, 31] width 28 height 7
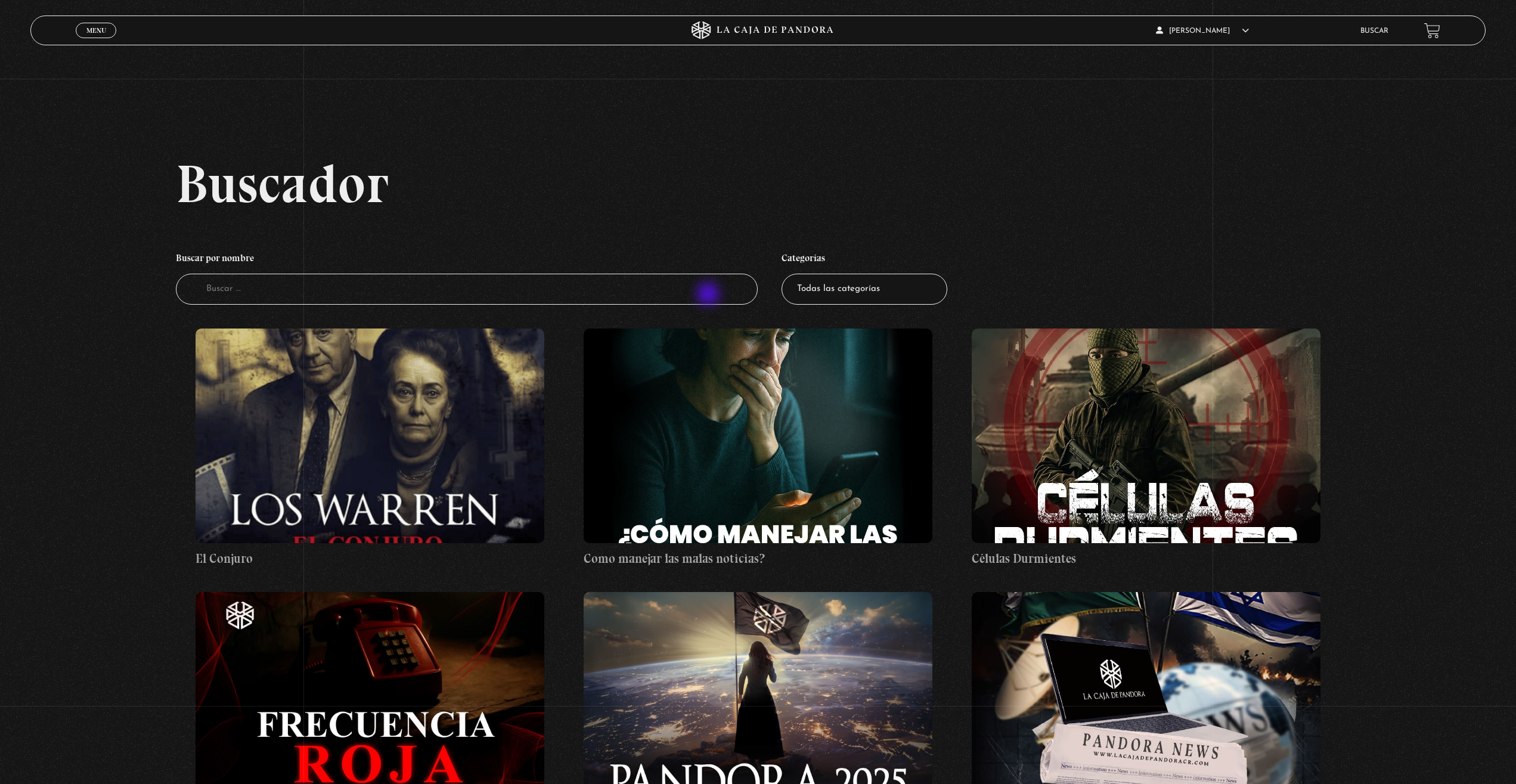
click at [710, 295] on input "Buscador" at bounding box center [467, 289] width 583 height 32
type input "viajes"
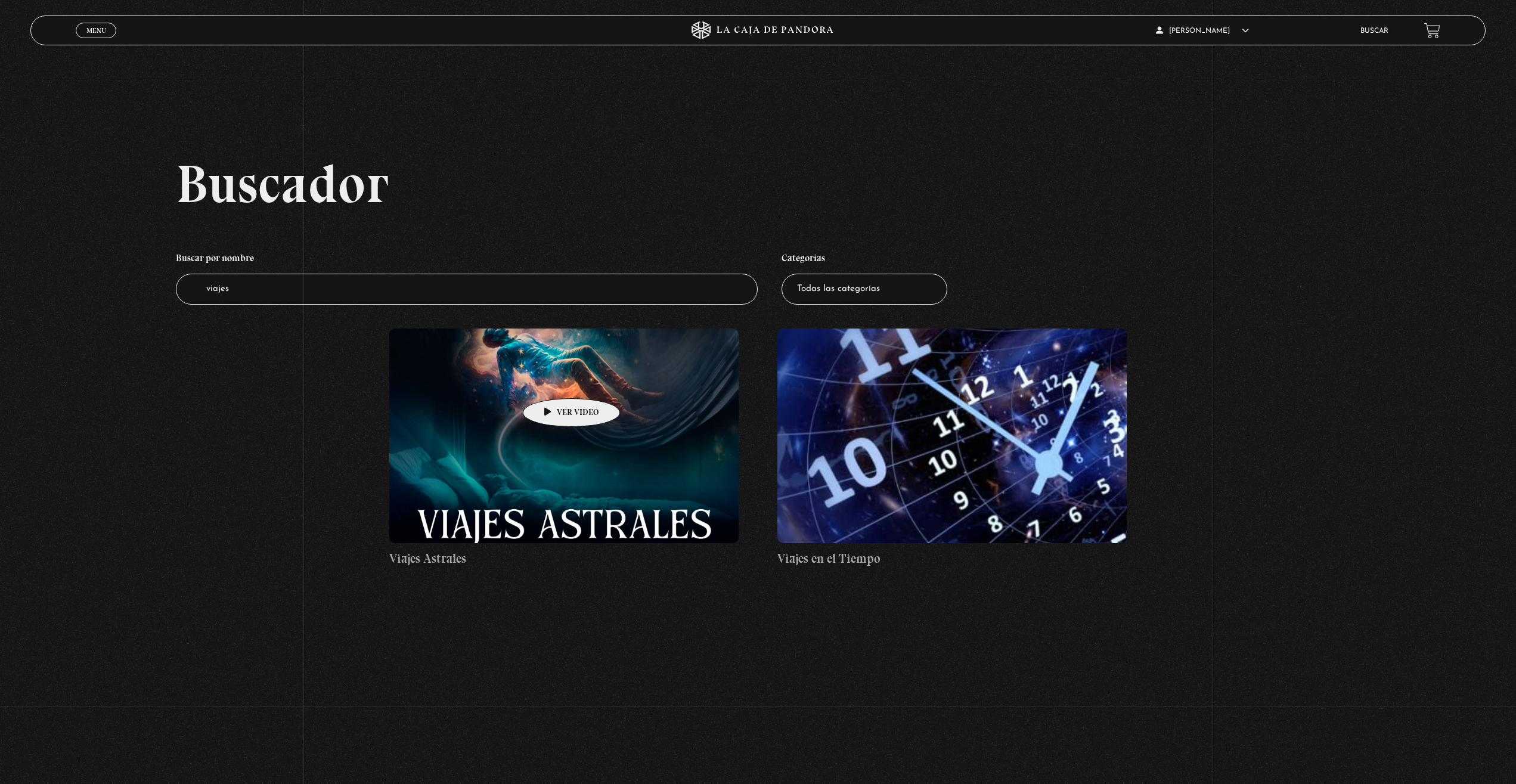
click at [553, 389] on figure at bounding box center [563, 435] width 349 height 215
